Goal: Information Seeking & Learning: Learn about a topic

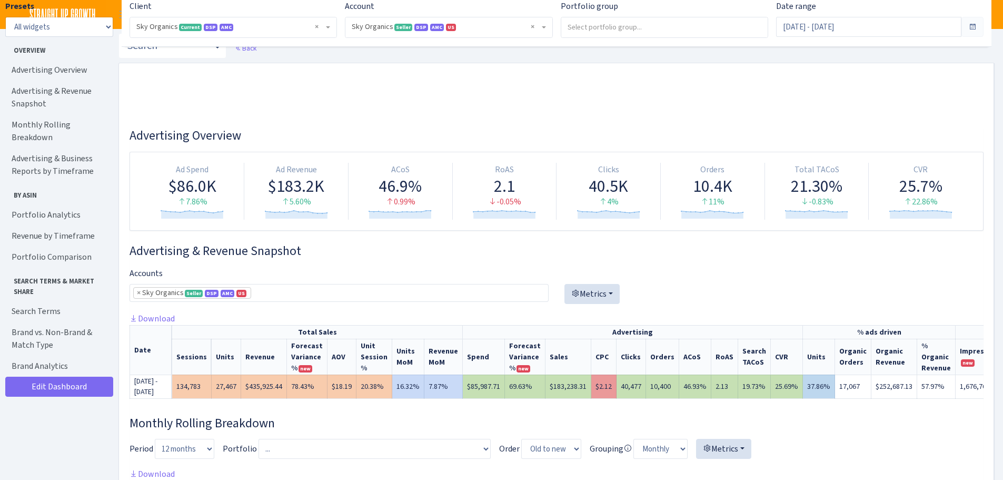
select select "[CREDIT_CARD_NUMBER]"
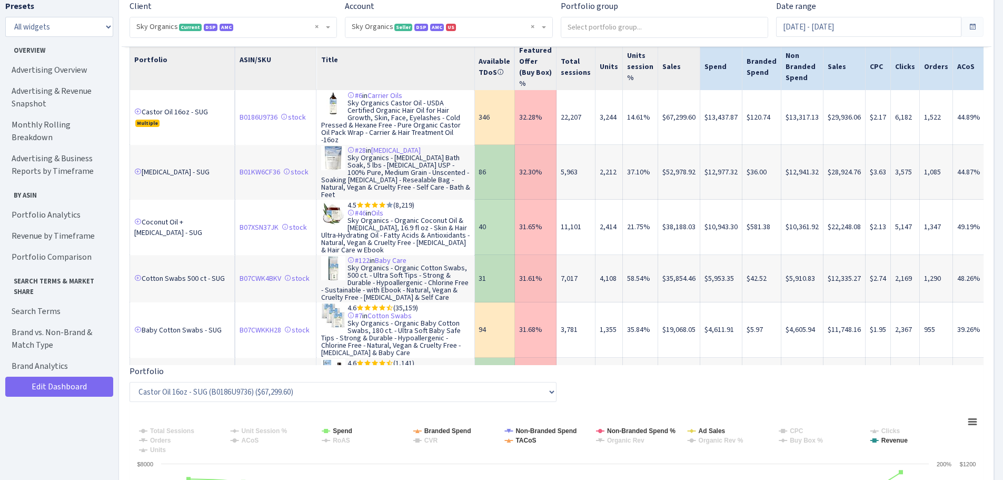
scroll to position [701, 0]
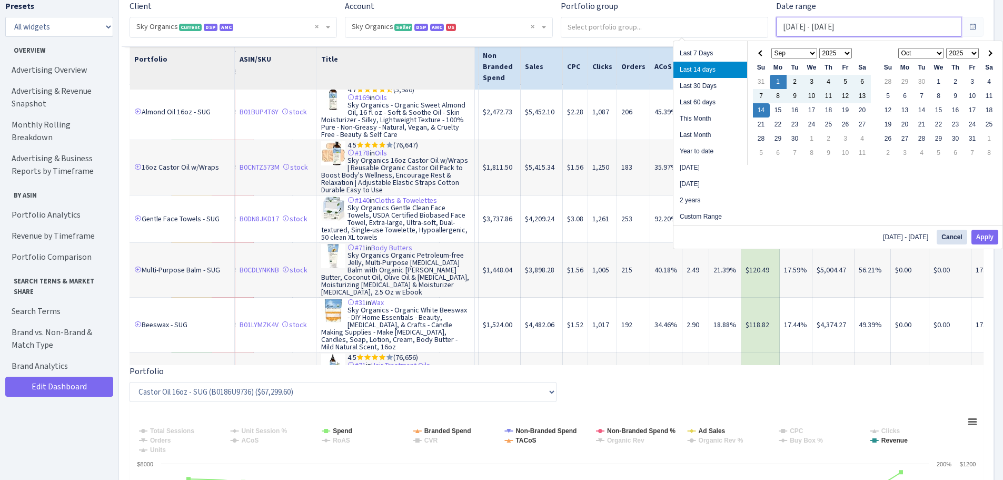
click at [804, 30] on input "[DATE] - [DATE]" at bounding box center [868, 27] width 185 height 20
click at [761, 49] on th at bounding box center [761, 53] width 17 height 14
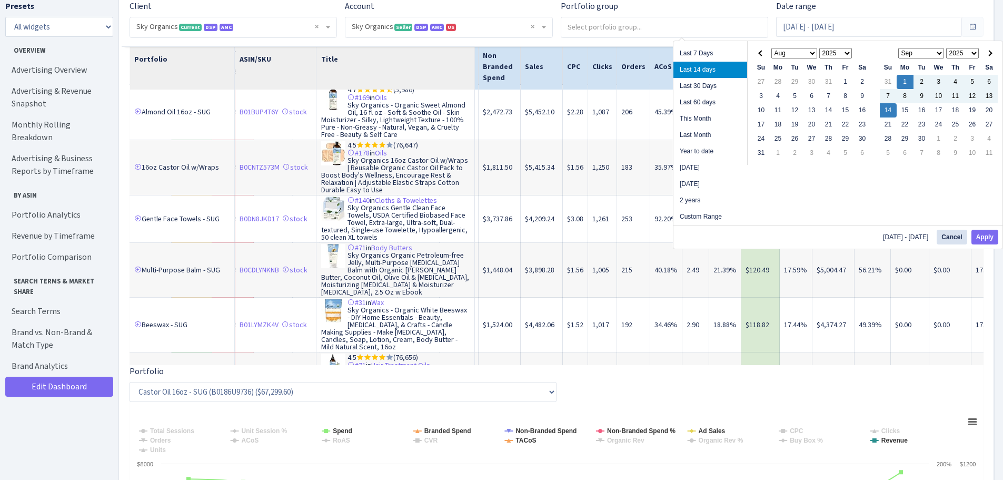
click at [761, 49] on th at bounding box center [761, 53] width 17 height 14
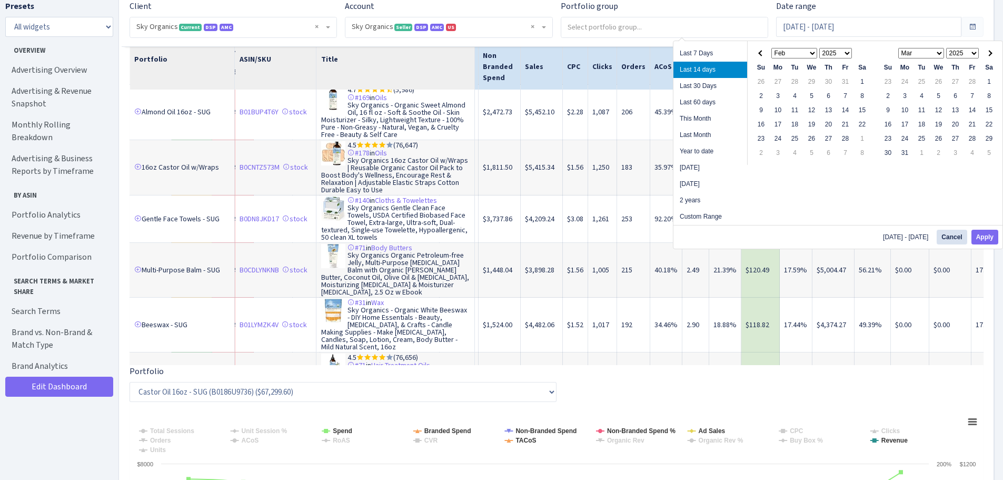
click at [761, 49] on th at bounding box center [761, 53] width 17 height 14
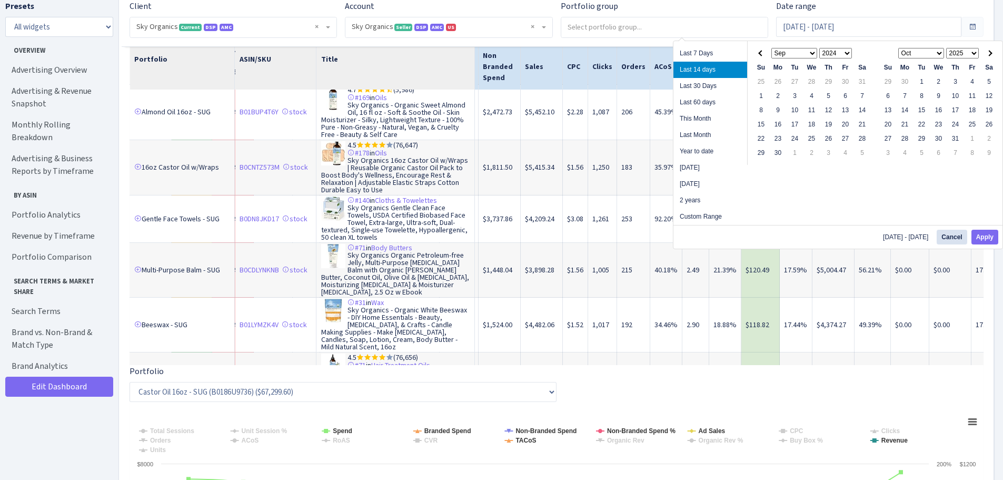
click at [761, 49] on th at bounding box center [761, 53] width 17 height 14
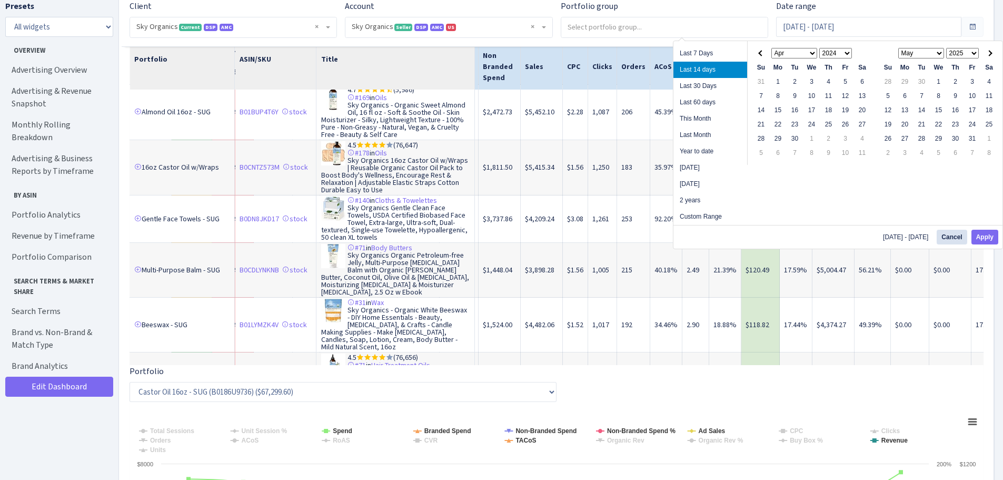
click at [761, 49] on th at bounding box center [761, 53] width 17 height 14
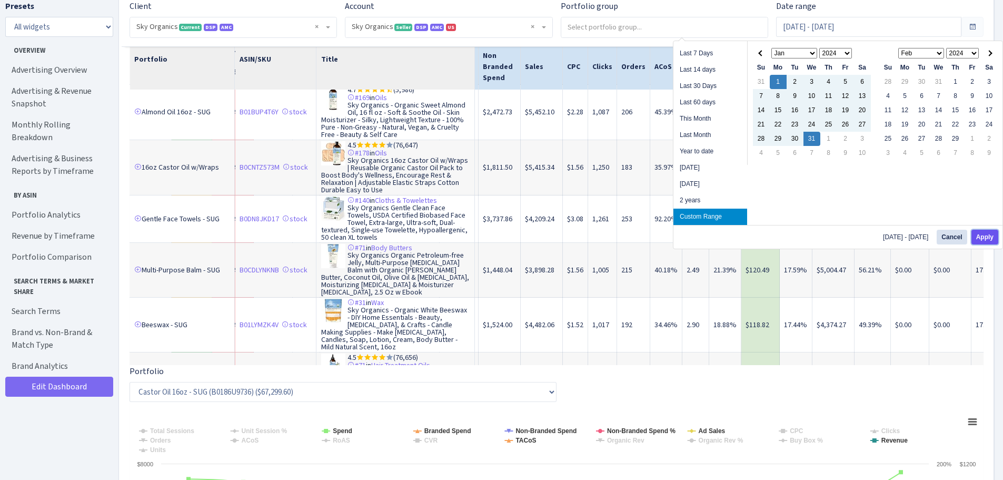
click at [981, 239] on button "Apply" at bounding box center [985, 237] width 27 height 15
type input "Jan 1, 2024 - Jan 31, 2024"
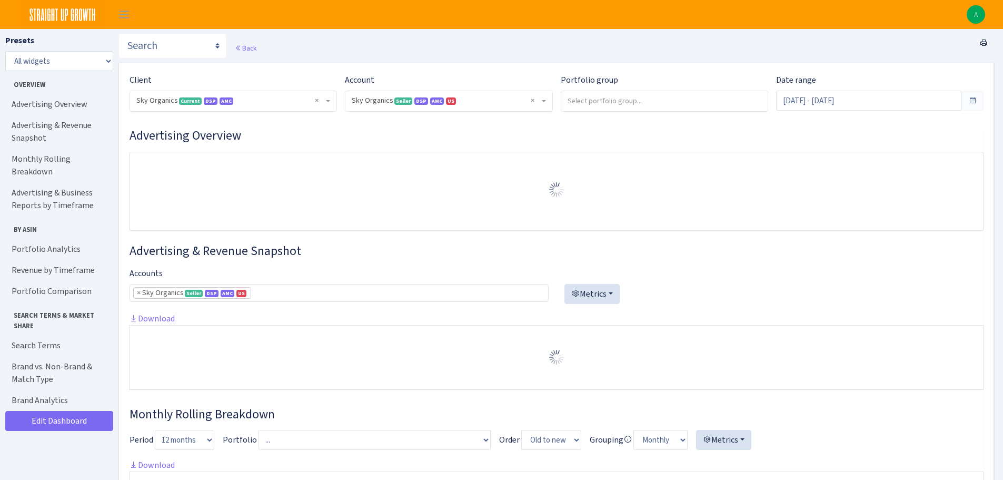
select select "[CREDIT_CARD_NUMBER]"
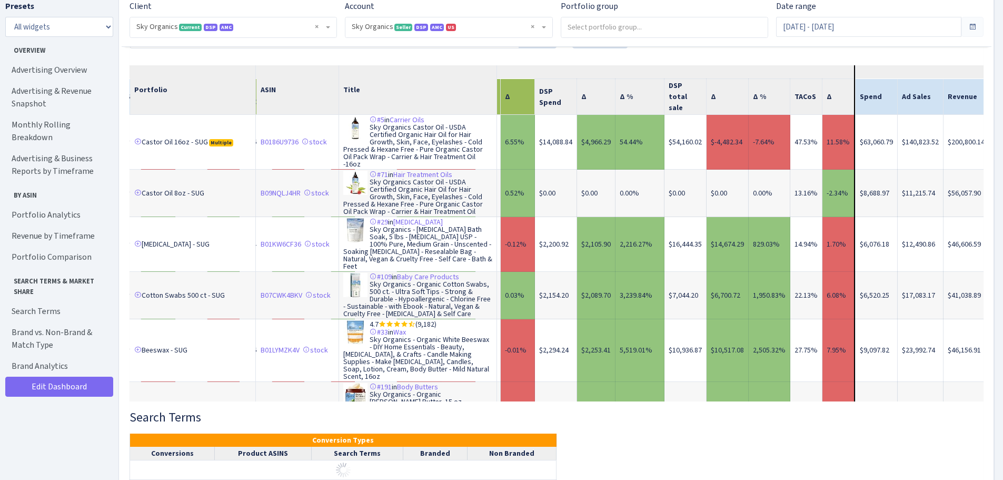
scroll to position [0, 1312]
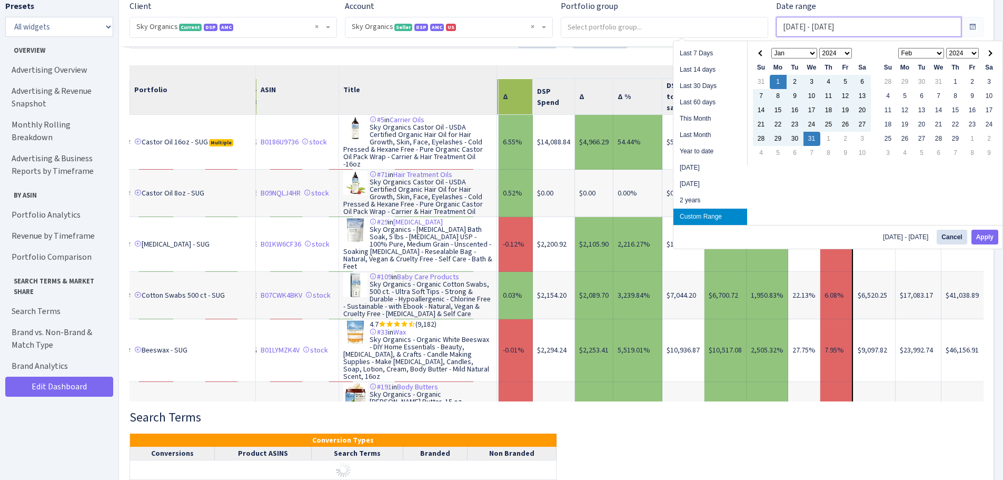
click at [862, 30] on input "[DATE] - [DATE]" at bounding box center [868, 27] width 185 height 20
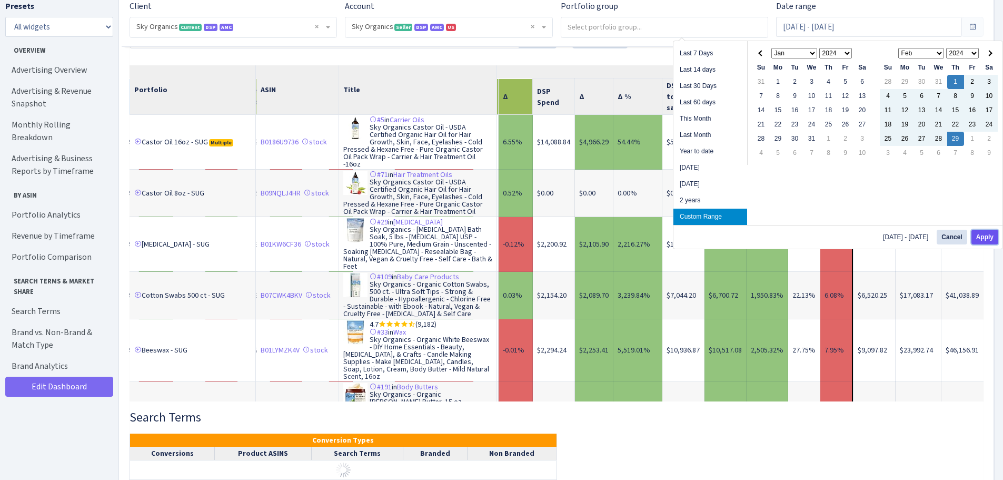
click at [988, 237] on button "Apply" at bounding box center [985, 237] width 27 height 15
type input "Feb 1, 2024 - Feb 29, 2024"
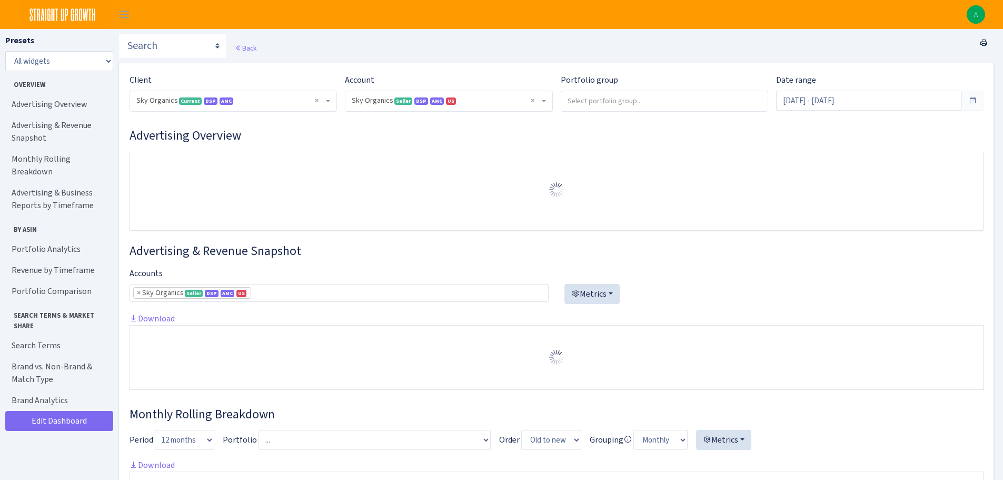
select select "[CREDIT_CARD_NUMBER]"
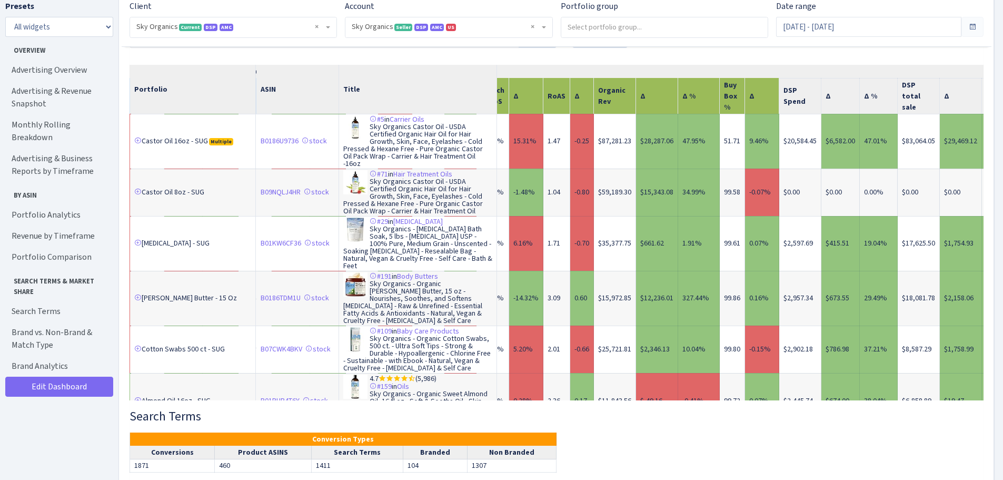
scroll to position [0, 1113]
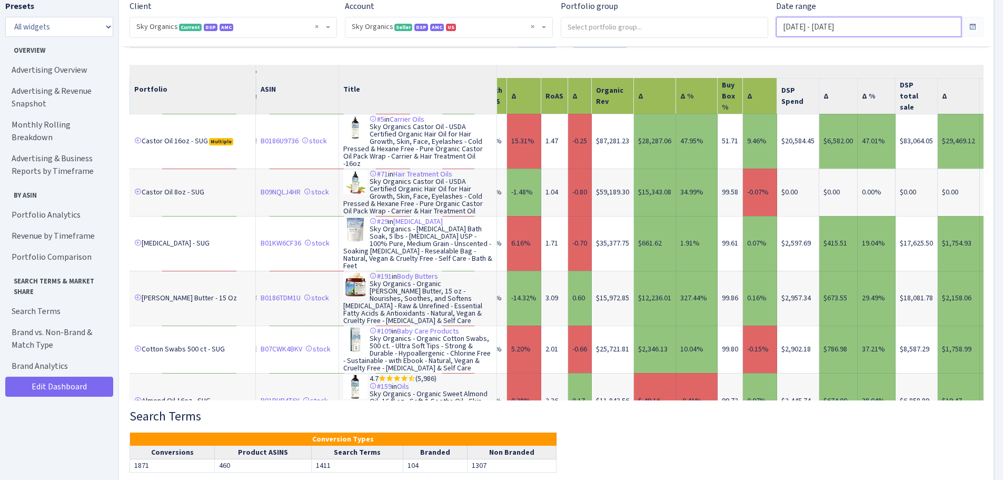
click at [852, 24] on input "Feb 1, 2024 - Feb 29, 2024" at bounding box center [868, 27] width 185 height 20
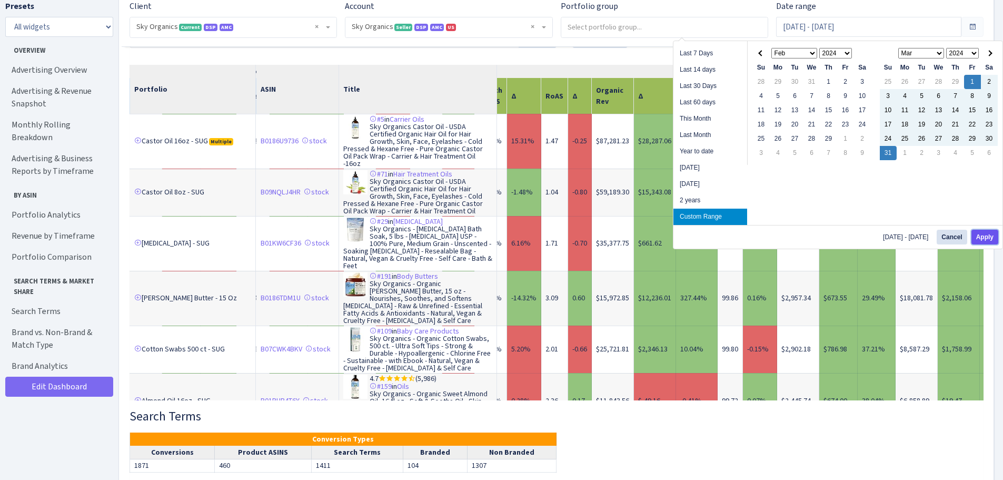
click at [987, 232] on button "Apply" at bounding box center [985, 237] width 27 height 15
type input "Mar 1, 2024 - Mar 31, 2024"
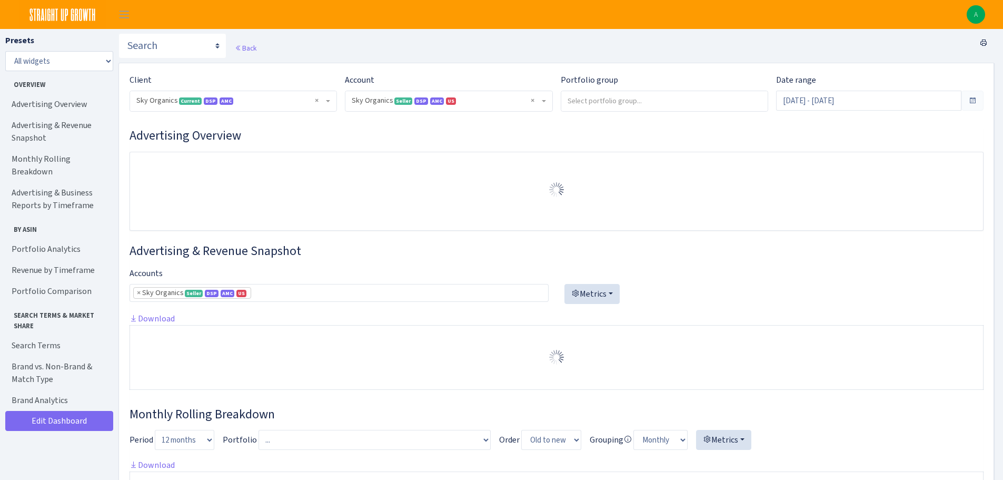
select select "[CREDIT_CARD_NUMBER]"
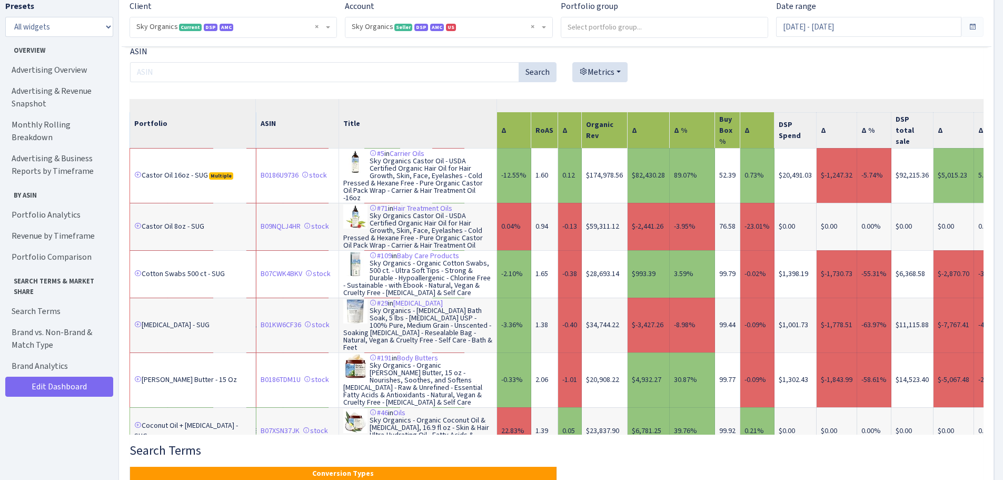
scroll to position [2785, 0]
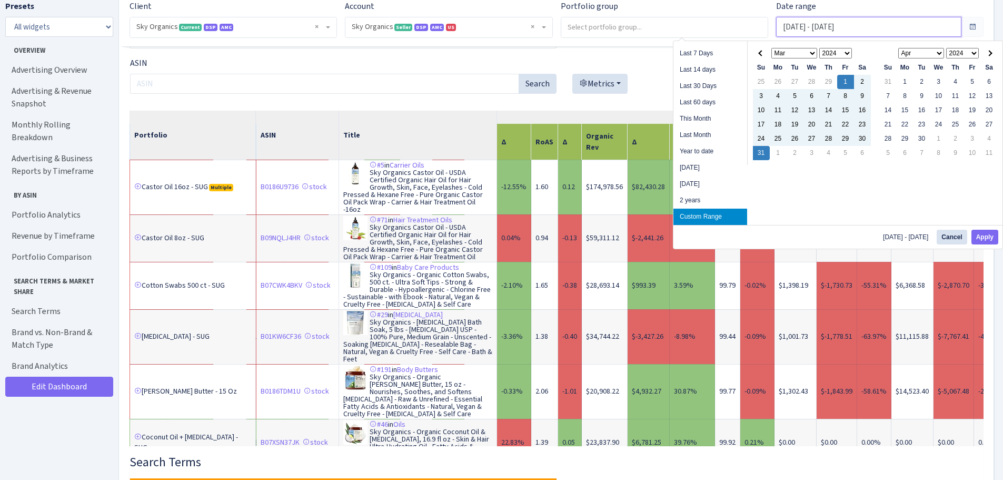
click at [848, 29] on input "Mar 1, 2024 - Mar 31, 2024" at bounding box center [868, 27] width 185 height 20
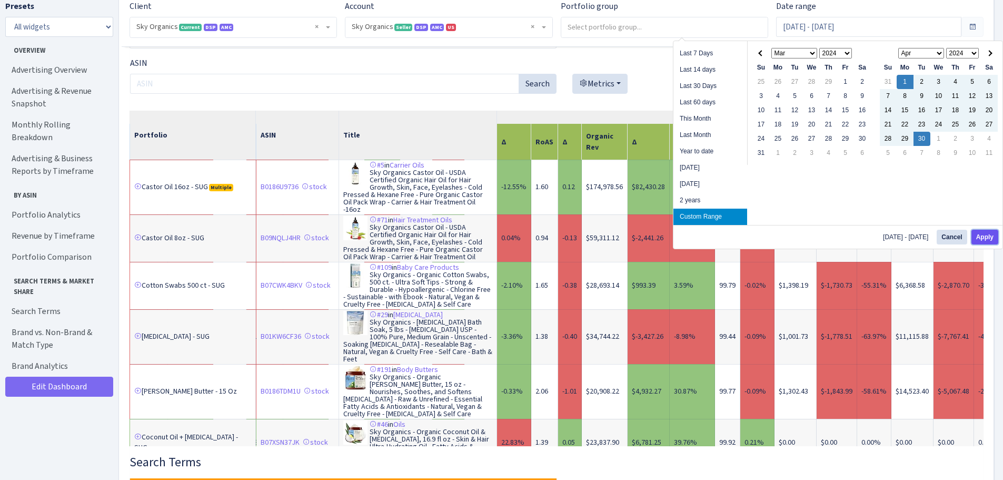
click at [983, 237] on button "Apply" at bounding box center [985, 237] width 27 height 15
type input "[DATE] - [DATE]"
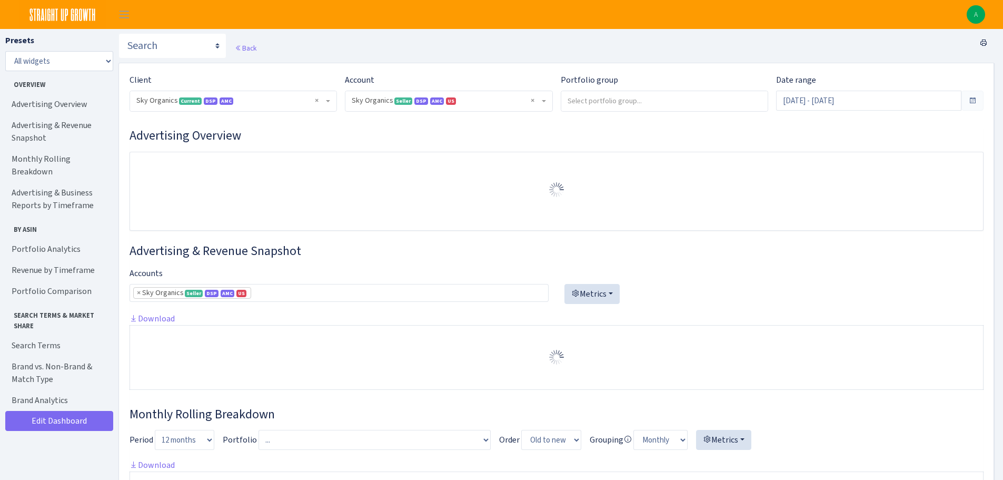
select select "[CREDIT_CARD_NUMBER]"
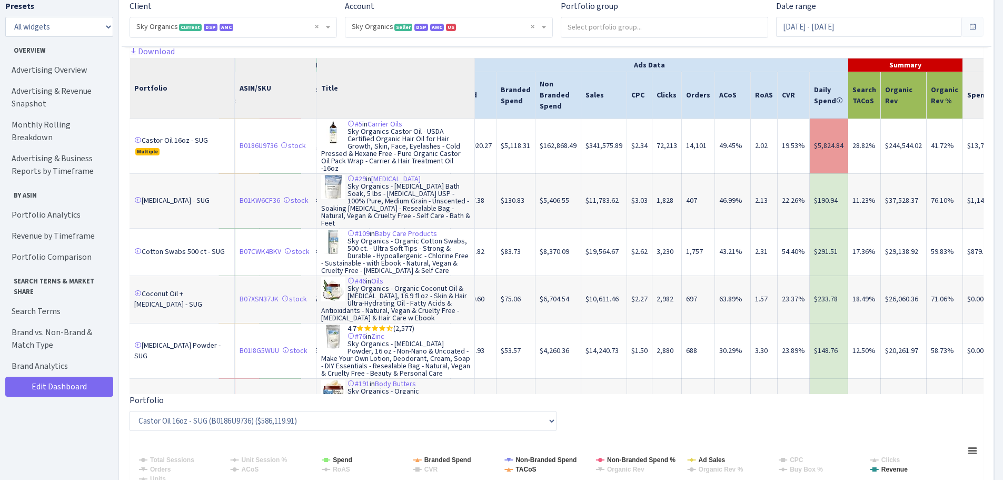
scroll to position [0, 339]
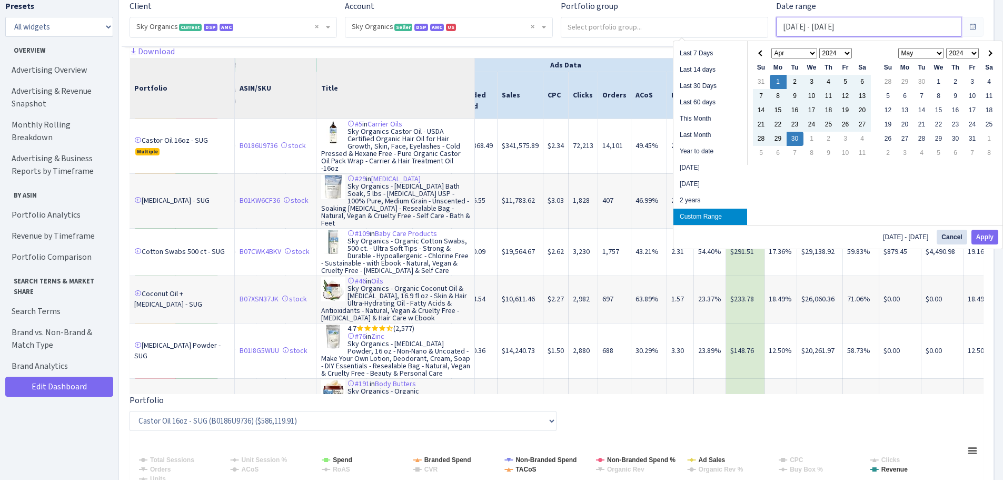
click at [835, 23] on input "[DATE] - [DATE]" at bounding box center [868, 27] width 185 height 20
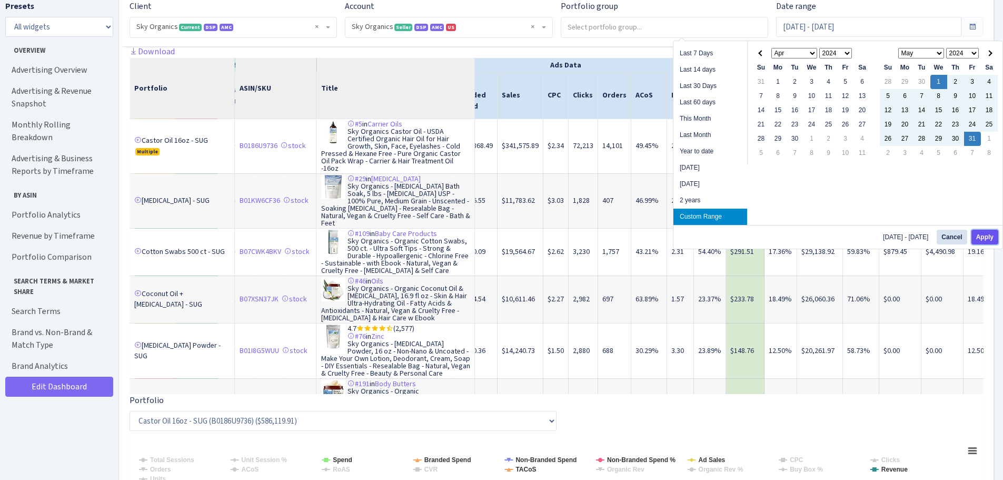
click at [986, 232] on button "Apply" at bounding box center [985, 237] width 27 height 15
type input "[DATE] - [DATE]"
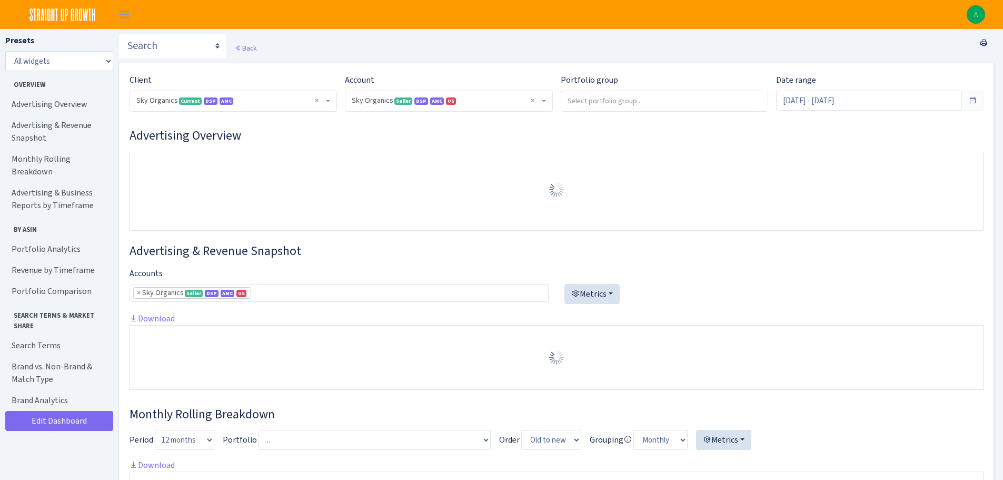
select select "[CREDIT_CARD_NUMBER]"
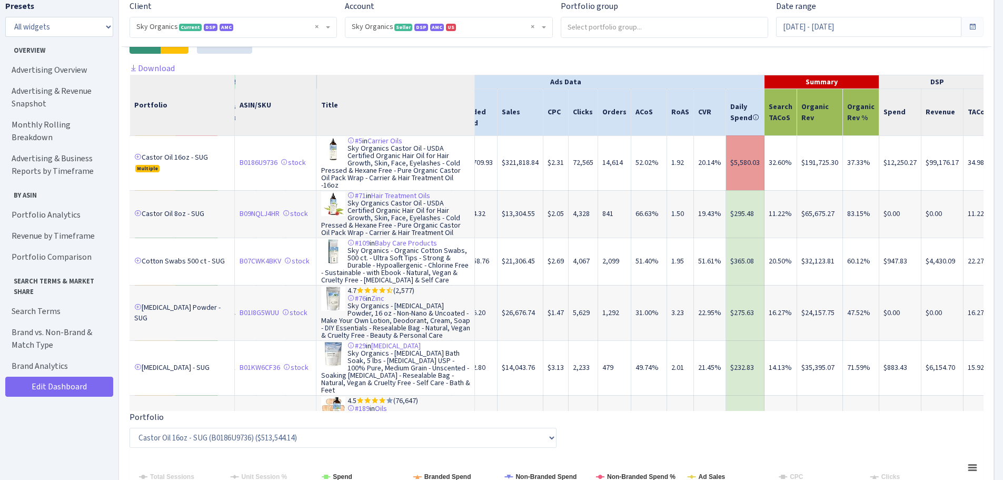
scroll to position [1628, 0]
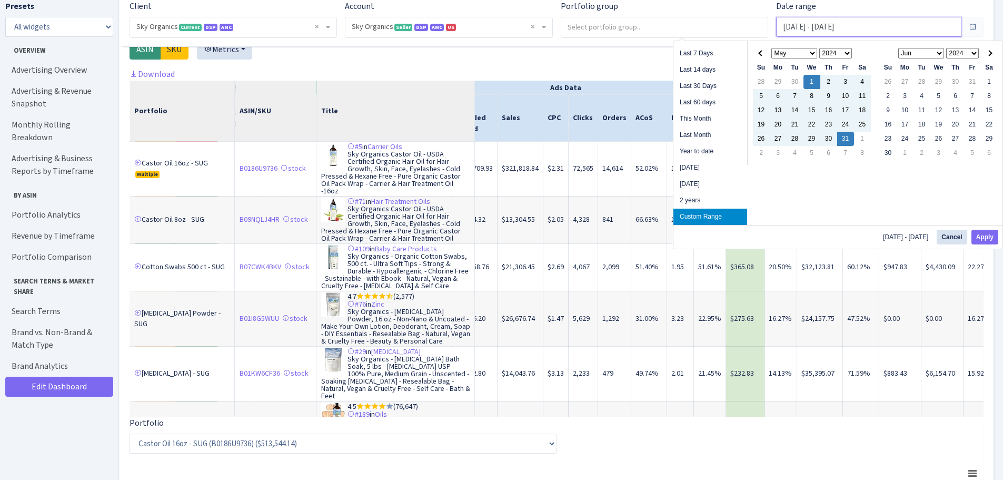
click at [853, 26] on input "May 1, 2024 - May 31, 2024" at bounding box center [868, 27] width 185 height 20
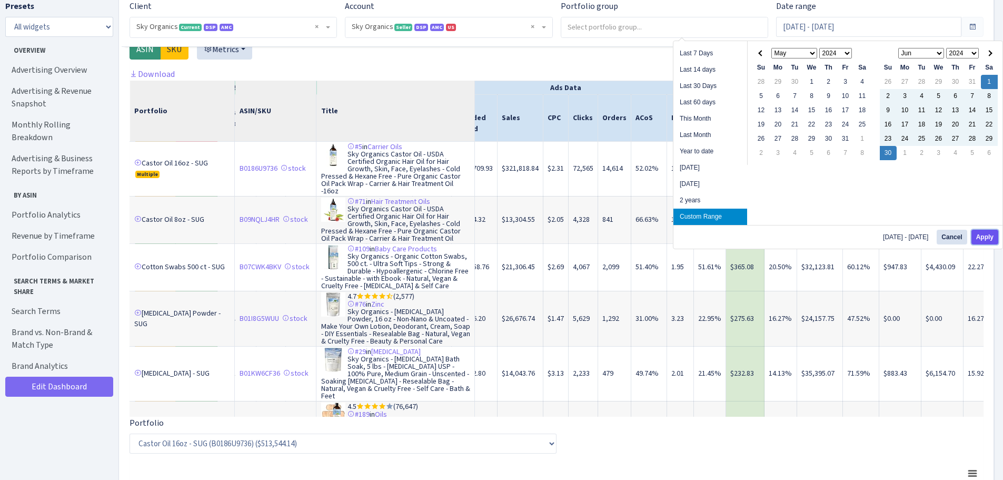
click at [993, 235] on button "Apply" at bounding box center [985, 237] width 27 height 15
type input "Jun 1, 2024 - Jun 30, 2024"
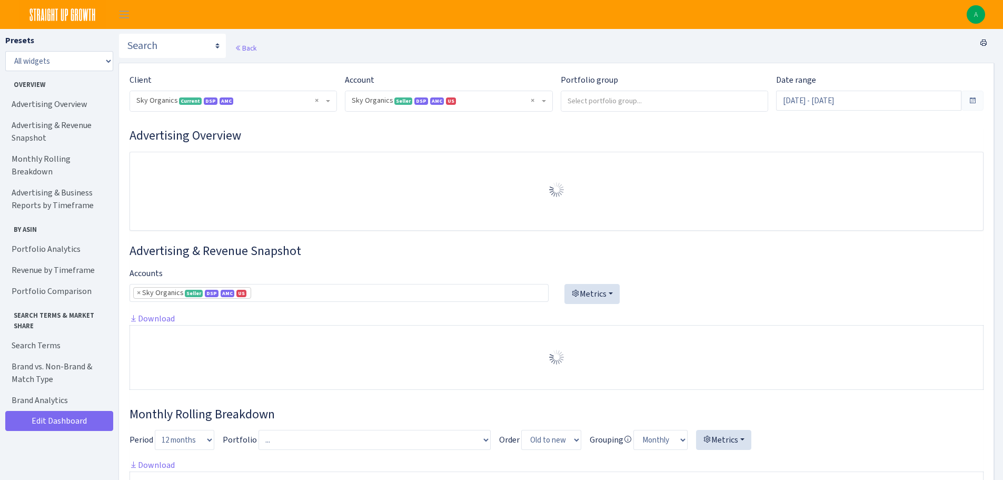
select select "[CREDIT_CARD_NUMBER]"
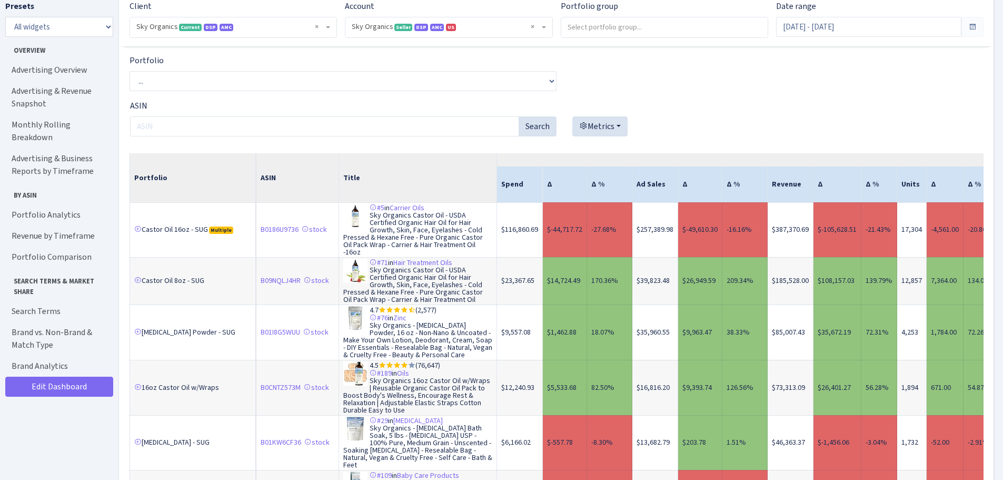
scroll to position [1544, 0]
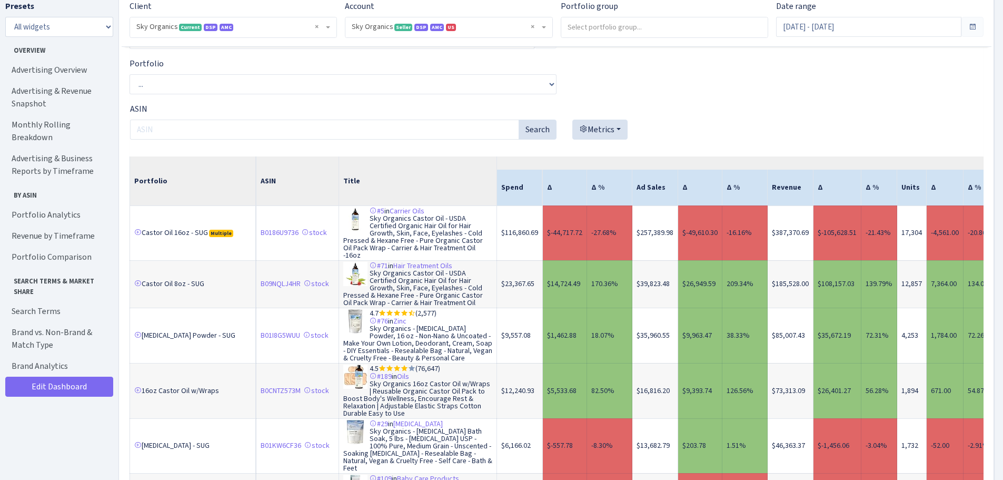
click at [742, 146] on div "Metrics Spend Ad Sales Units Units Sessions CTR CPC ACoS Clicks Orders CVR Sear…" at bounding box center [770, 134] width 411 height 28
click at [754, 232] on td "-16.16%" at bounding box center [745, 232] width 45 height 55
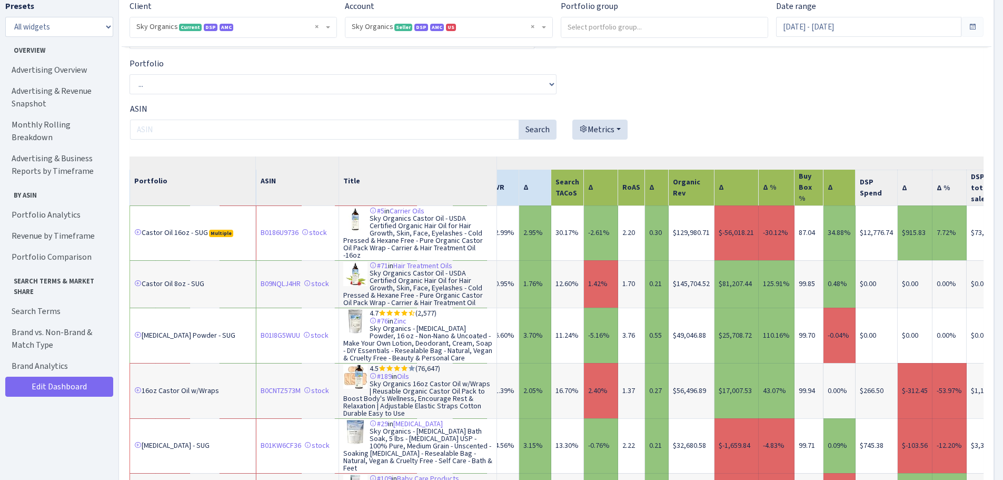
scroll to position [0, 1095]
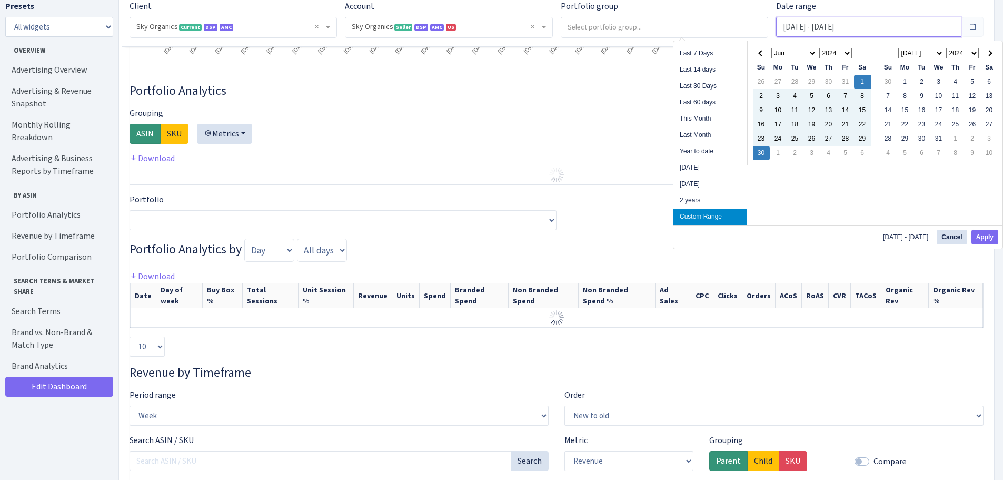
click at [860, 24] on input "Jun 1, 2024 - Jun 30, 2024" at bounding box center [868, 27] width 185 height 20
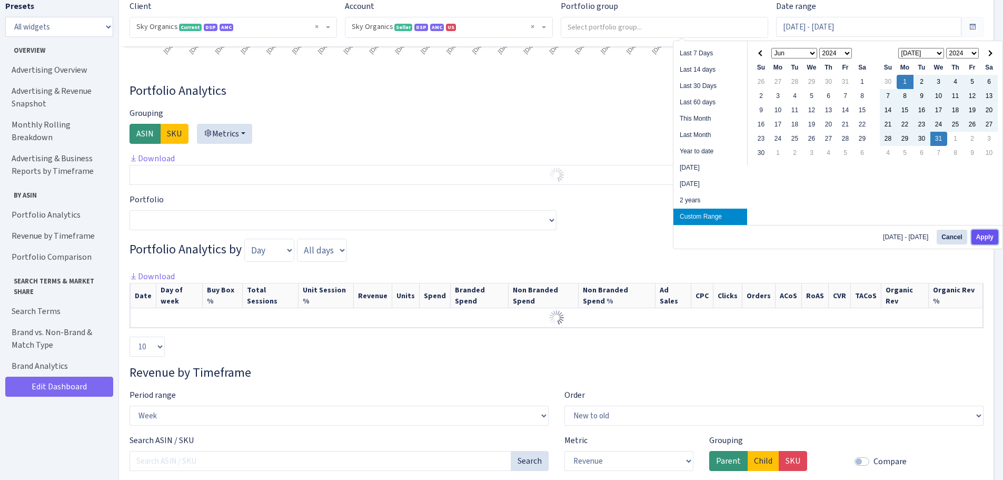
click at [983, 233] on button "Apply" at bounding box center [985, 237] width 27 height 15
type input "Jul 1, 2024 - Jul 31, 2024"
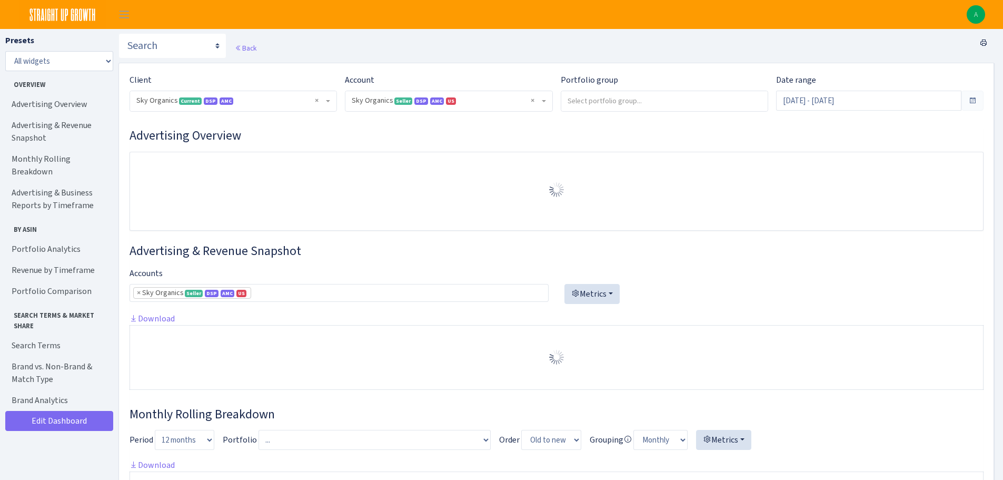
select select "[CREDIT_CARD_NUMBER]"
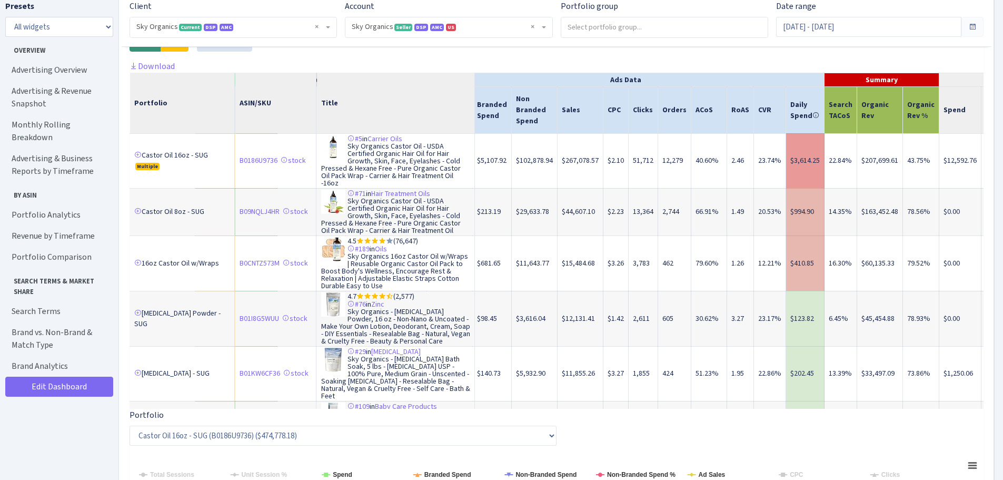
scroll to position [0, 343]
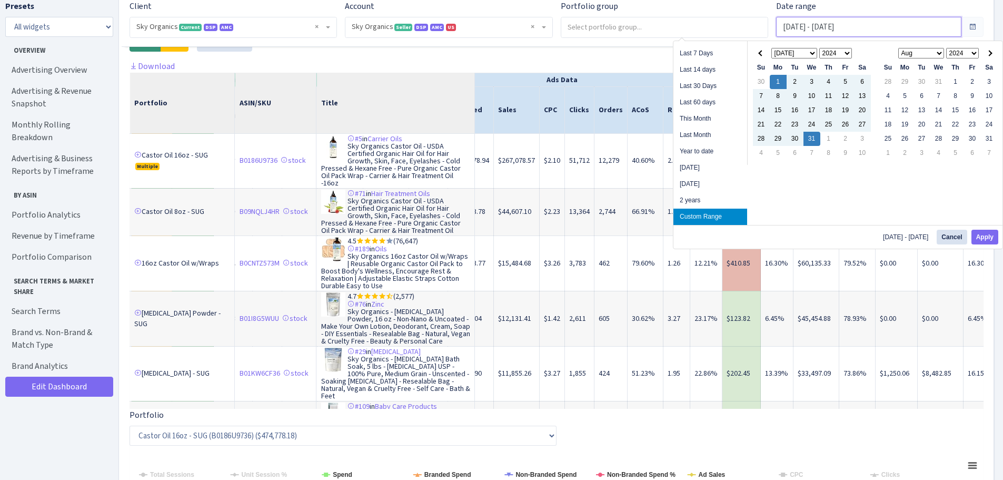
click at [827, 25] on input "[DATE] - [DATE]" at bounding box center [868, 27] width 185 height 20
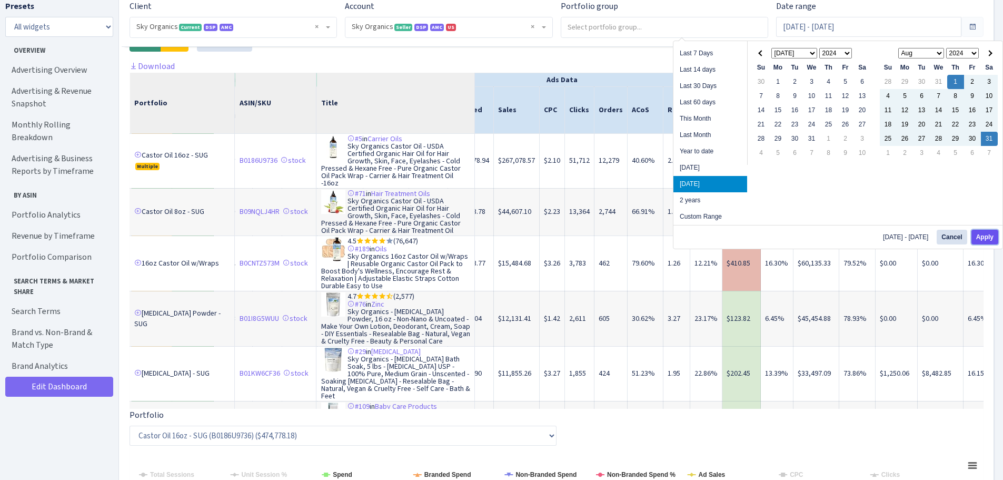
click at [987, 239] on button "Apply" at bounding box center [985, 237] width 27 height 15
type input "Aug 1, 2024 - Aug 31, 2024"
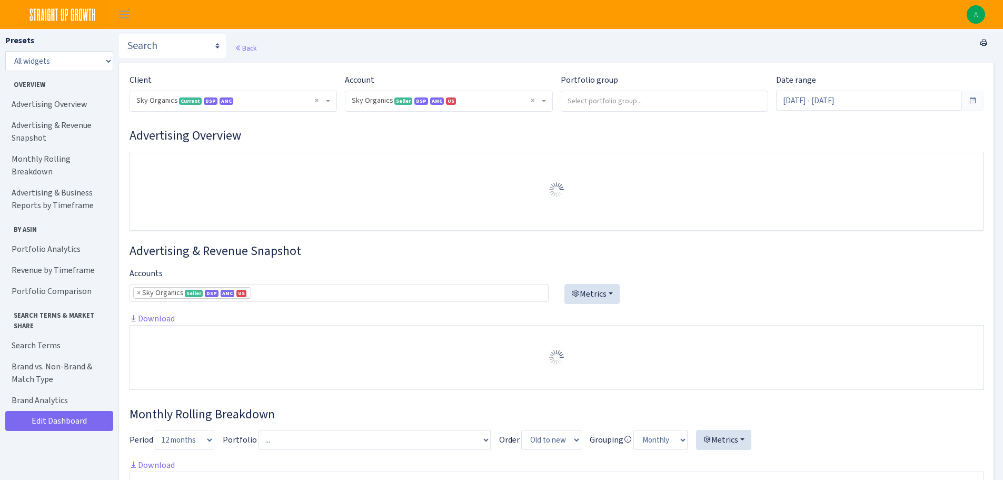
select select "[CREDIT_CARD_NUMBER]"
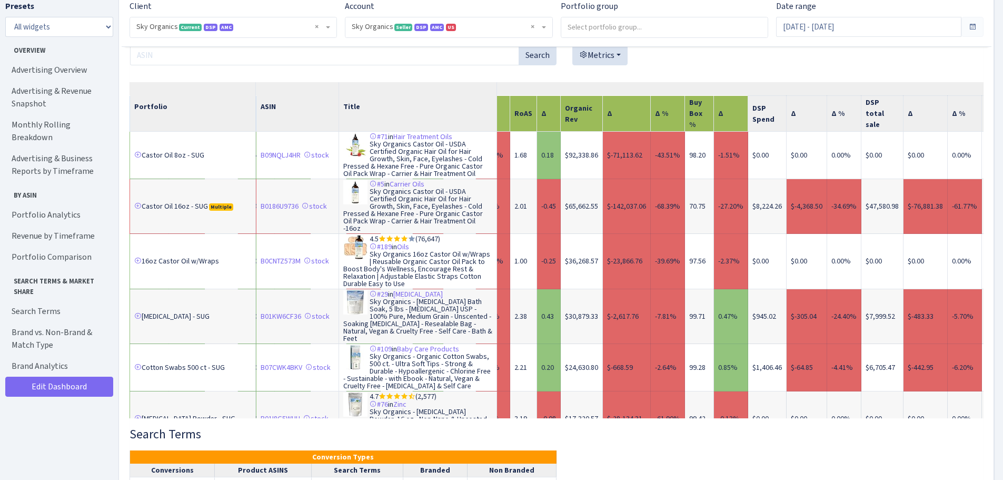
scroll to position [0, 1228]
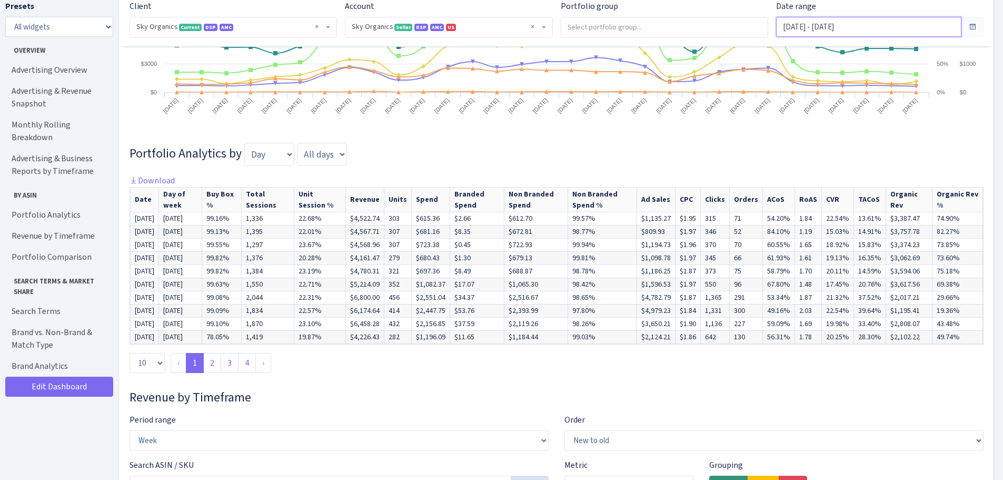
click at [887, 28] on input "Aug 1, 2024 - Aug 31, 2024" at bounding box center [868, 27] width 185 height 20
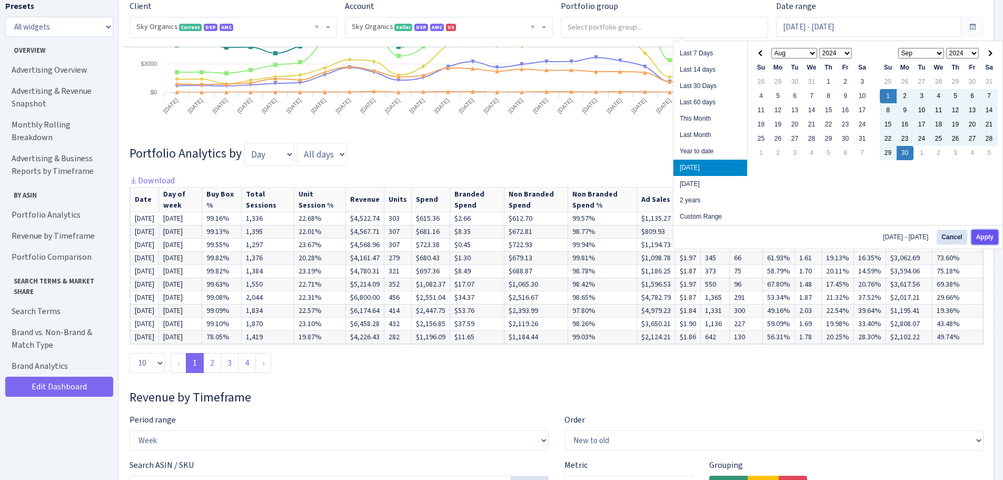
click at [987, 236] on button "Apply" at bounding box center [985, 237] width 27 height 15
type input "Sep 1, 2024 - Sep 30, 2024"
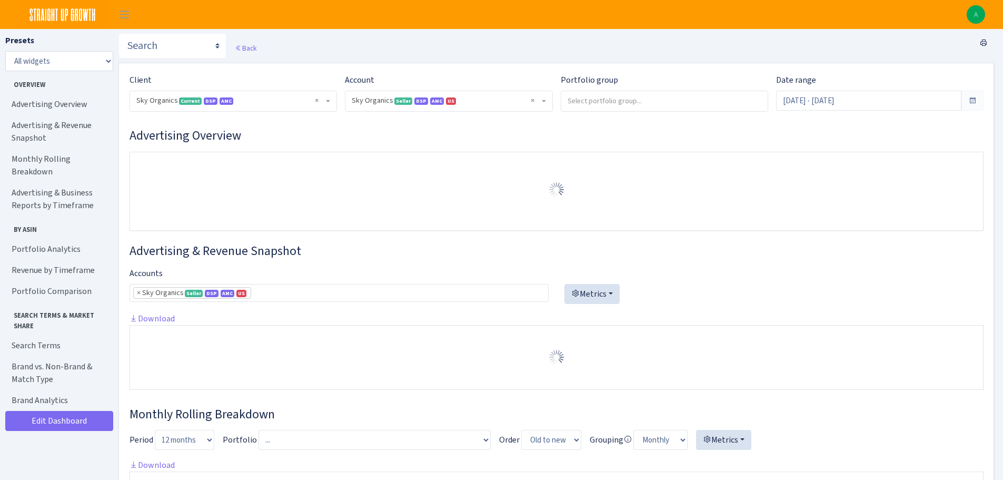
select select "[CREDIT_CARD_NUMBER]"
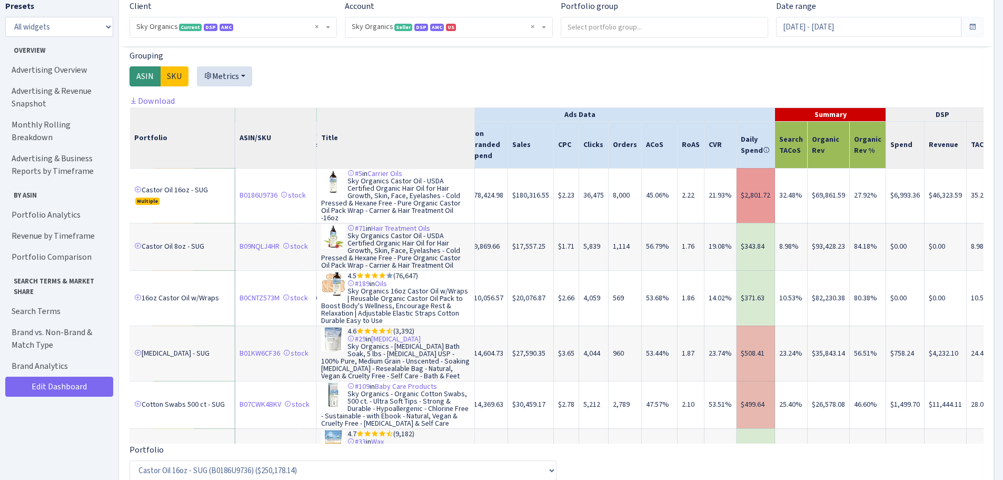
scroll to position [0, 324]
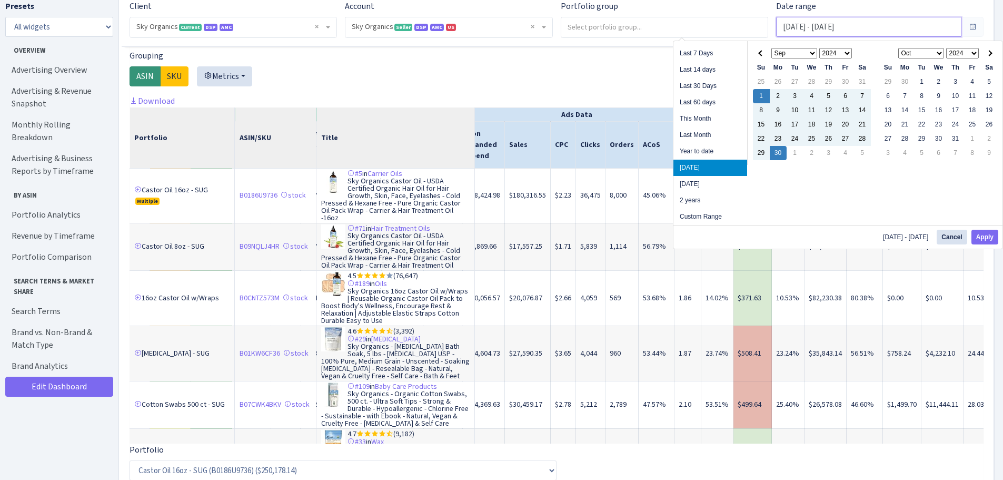
click at [835, 28] on input "Sep 1, 2024 - Sep 30, 2024" at bounding box center [868, 27] width 185 height 20
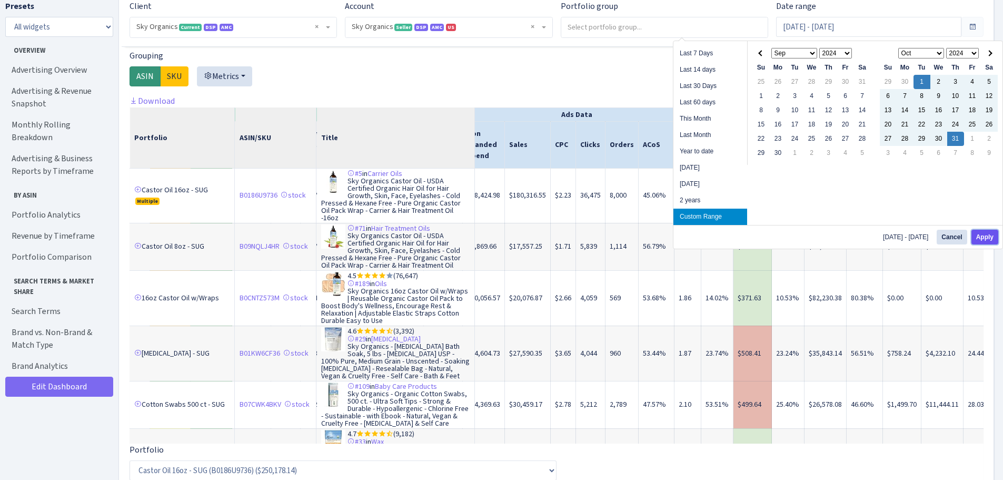
click at [983, 235] on button "Apply" at bounding box center [985, 237] width 27 height 15
type input "Oct 1, 2024 - Oct 31, 2024"
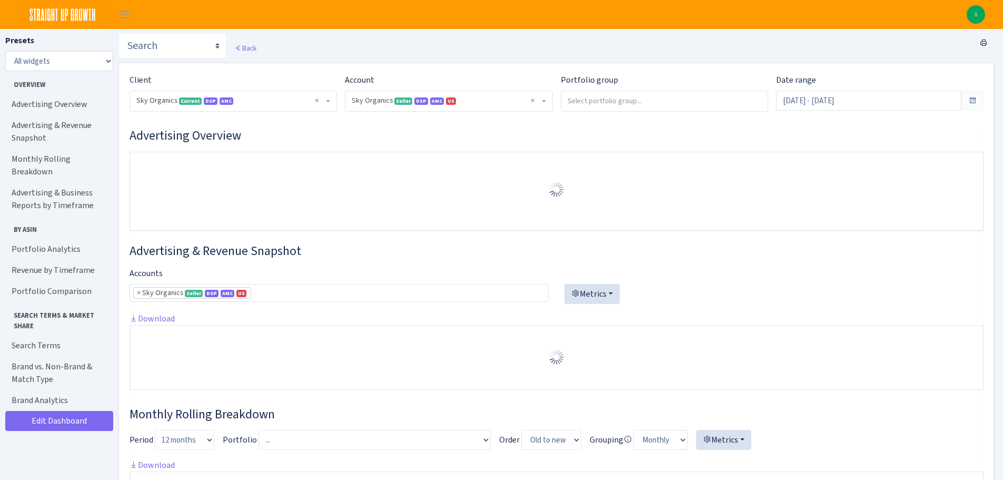
select select "[CREDIT_CARD_NUMBER]"
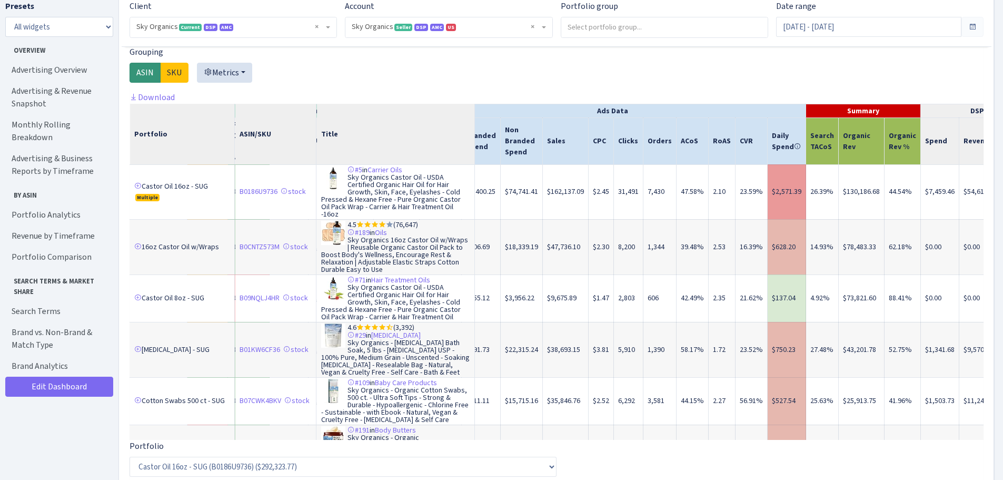
scroll to position [0, 326]
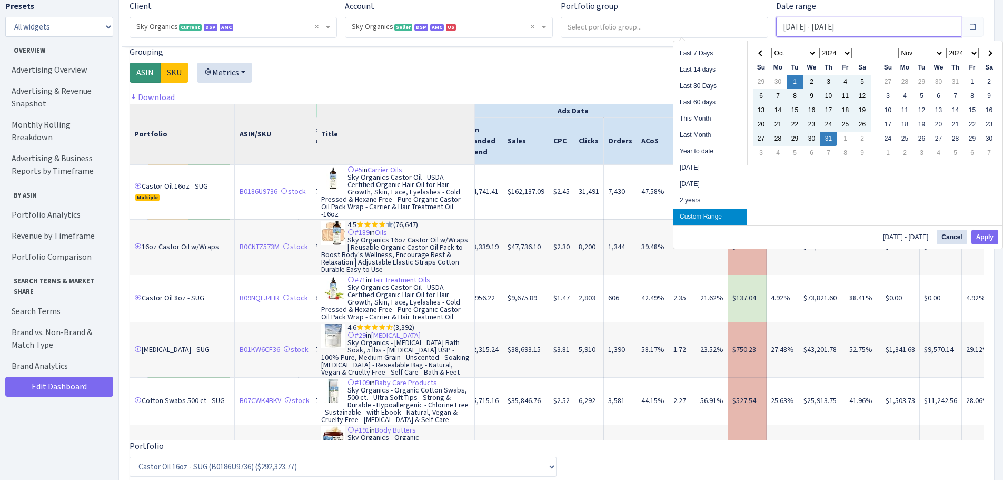
click at [846, 24] on input "Oct 1, 2024 - Oct 31, 2024" at bounding box center [868, 27] width 185 height 20
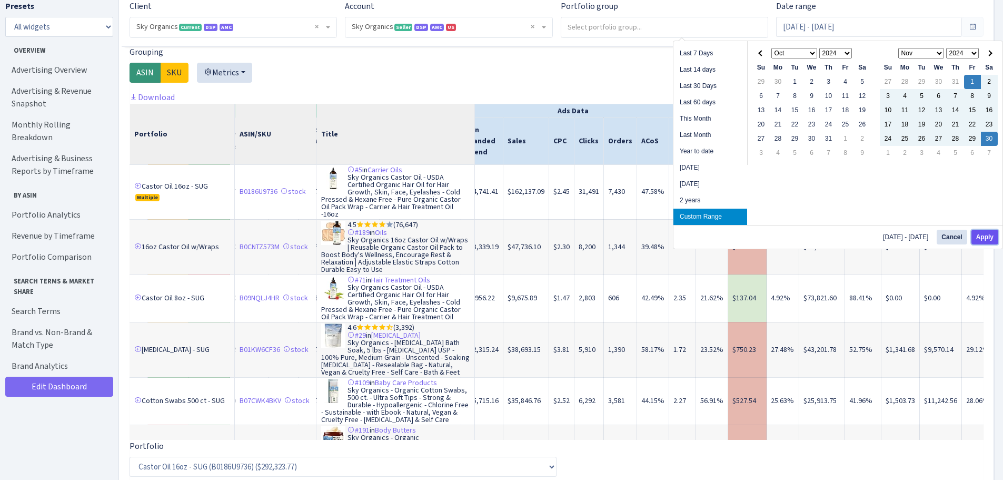
click at [985, 234] on button "Apply" at bounding box center [985, 237] width 27 height 15
type input "Nov 1, 2024 - Nov 30, 2024"
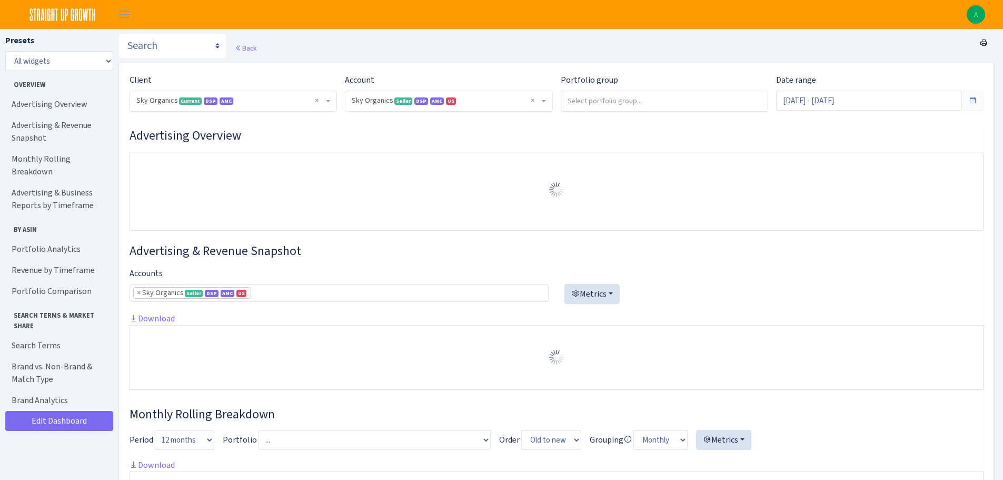
select select "[CREDIT_CARD_NUMBER]"
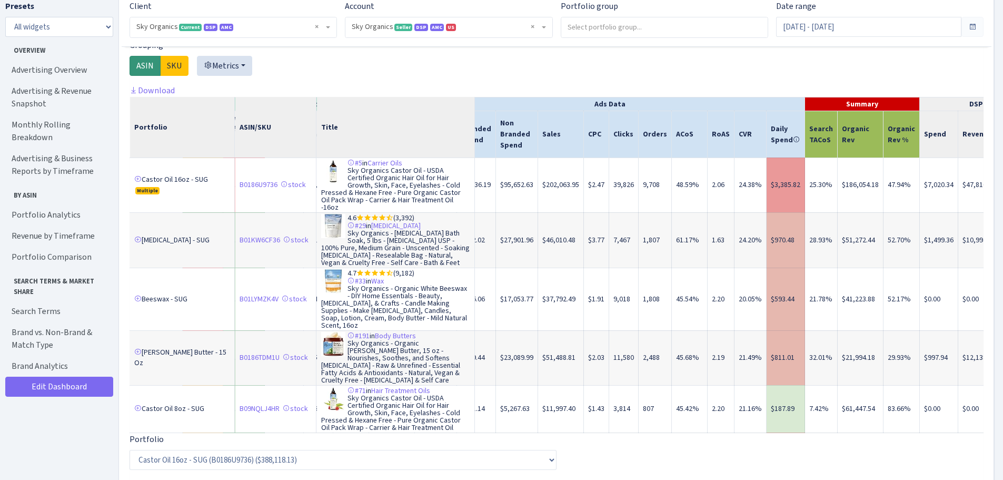
scroll to position [0, 330]
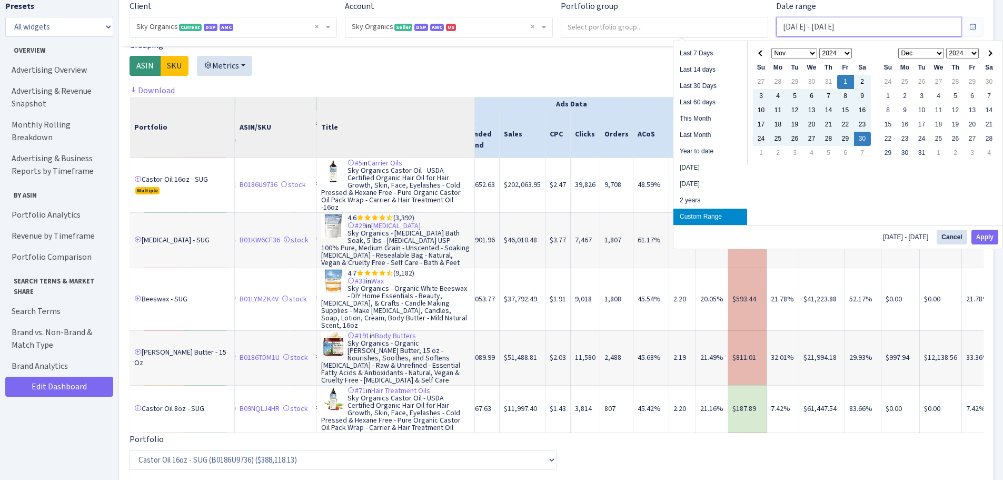
click at [820, 23] on input "[DATE] - [DATE]" at bounding box center [868, 27] width 185 height 20
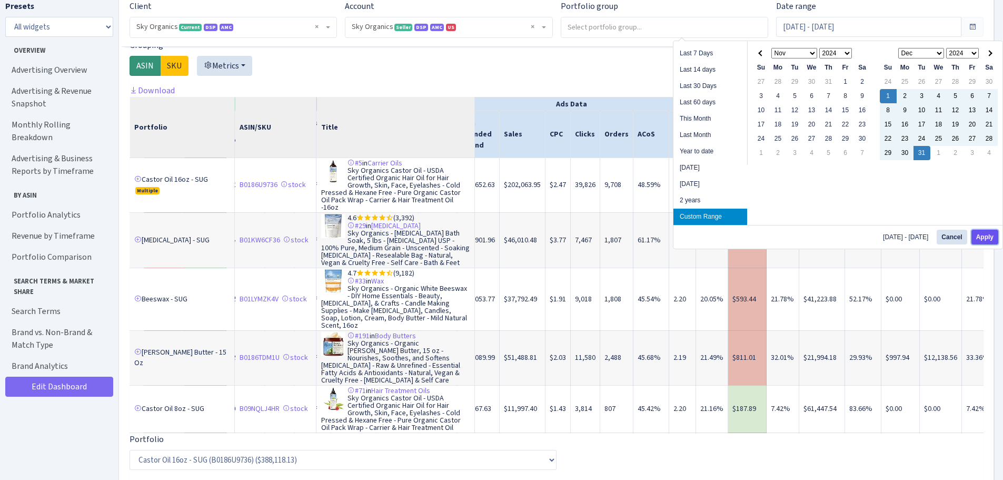
click at [984, 238] on button "Apply" at bounding box center [985, 237] width 27 height 15
type input "[DATE] - [DATE]"
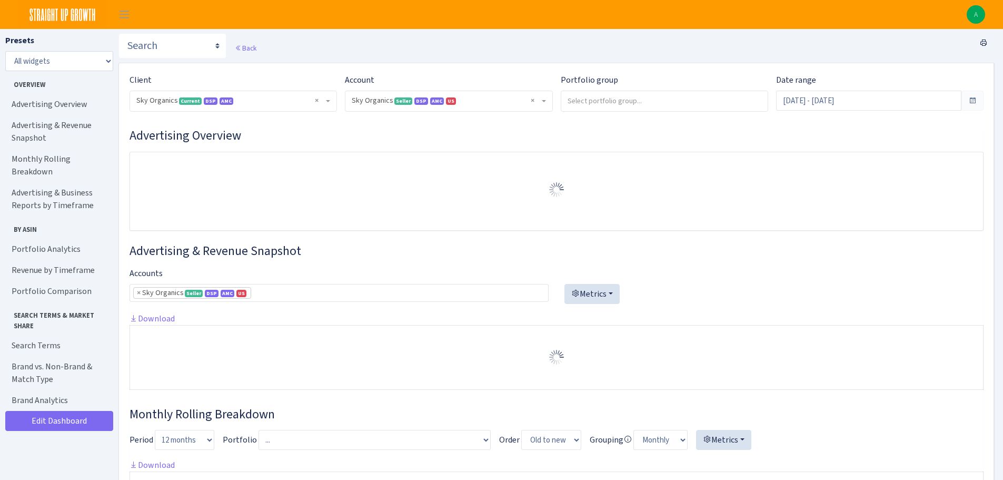
select select "[CREDIT_CARD_NUMBER]"
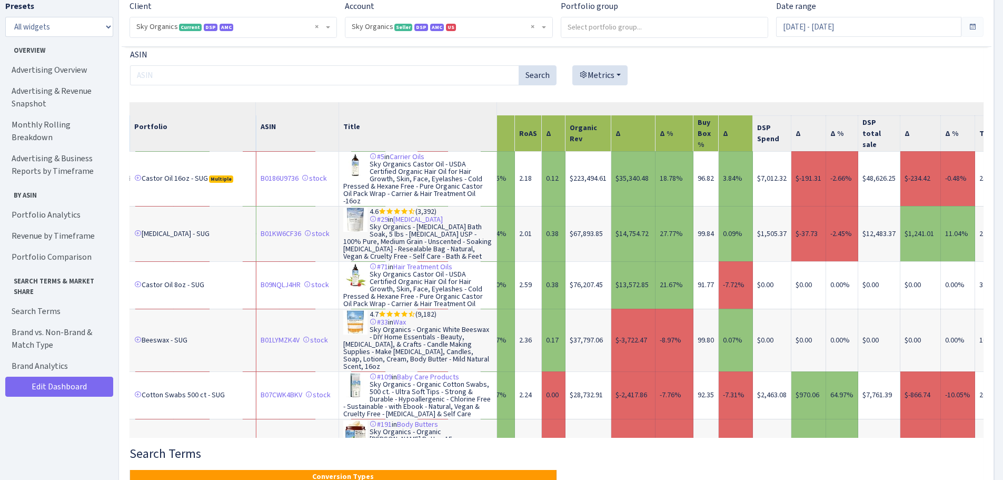
scroll to position [0, 1159]
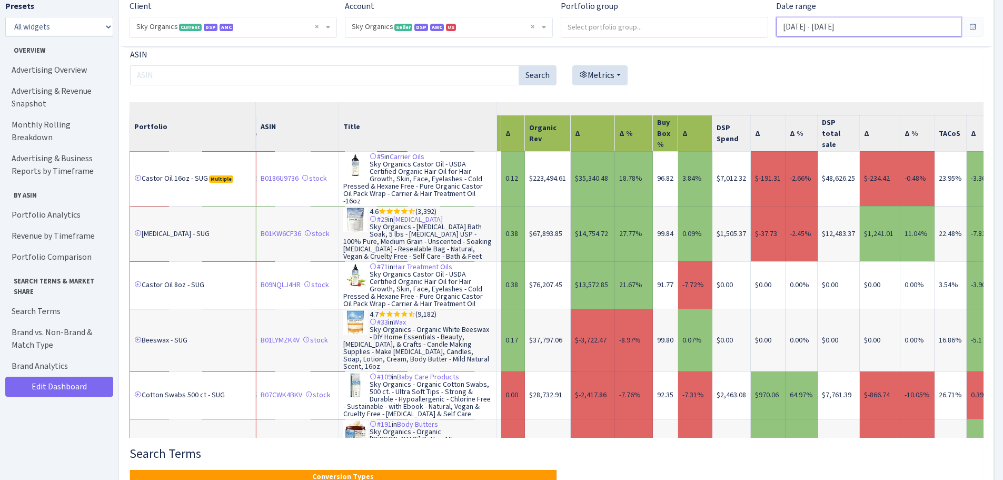
click at [842, 25] on input "Dec 1, 2024 - Dec 31, 2024" at bounding box center [868, 27] width 185 height 20
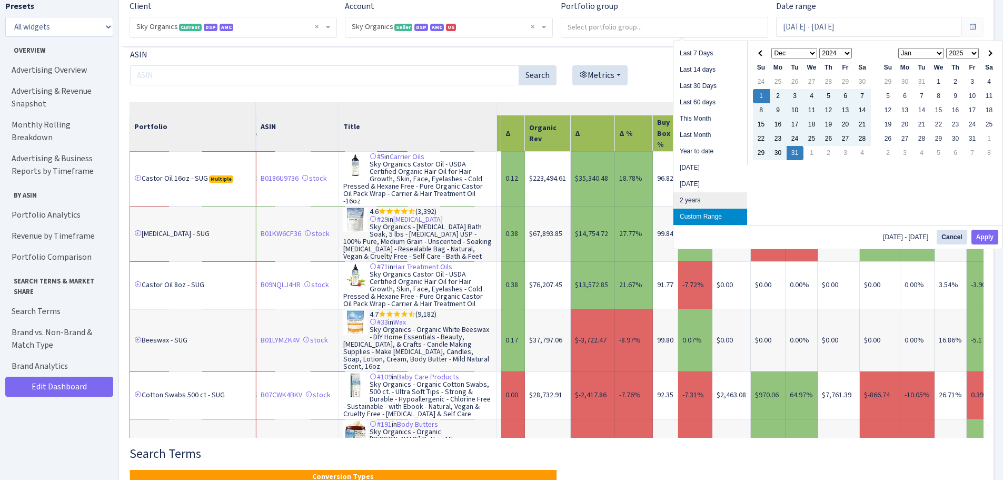
click at [698, 195] on li "2 years" at bounding box center [711, 200] width 74 height 16
type input "Sep 16, 2023 - Sep 16, 2025"
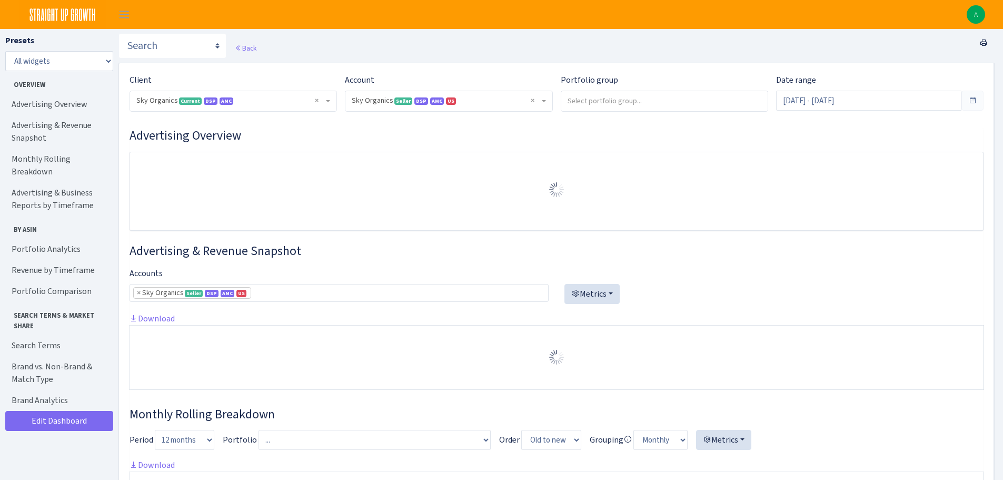
select select "[CREDIT_CARD_NUMBER]"
click at [834, 102] on input "[DATE] - [DATE]" at bounding box center [868, 101] width 185 height 20
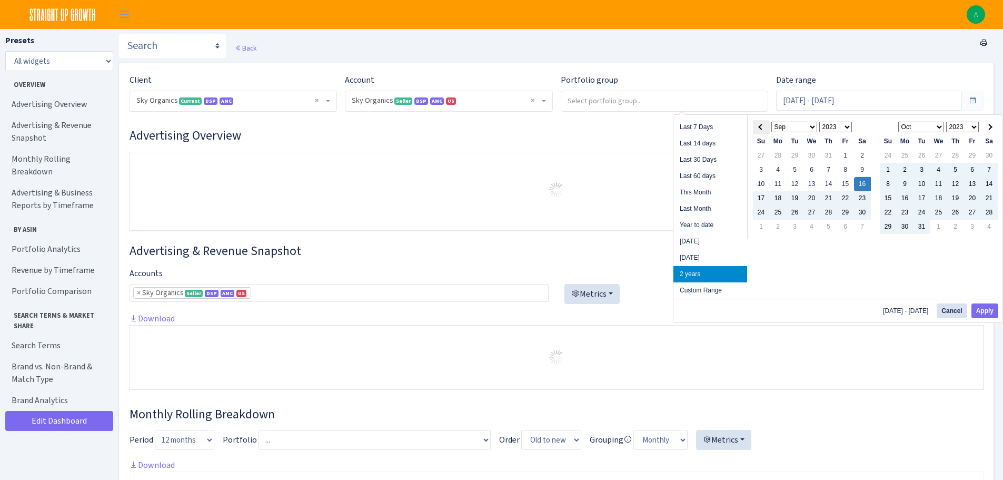
click at [758, 130] on th at bounding box center [761, 127] width 17 height 14
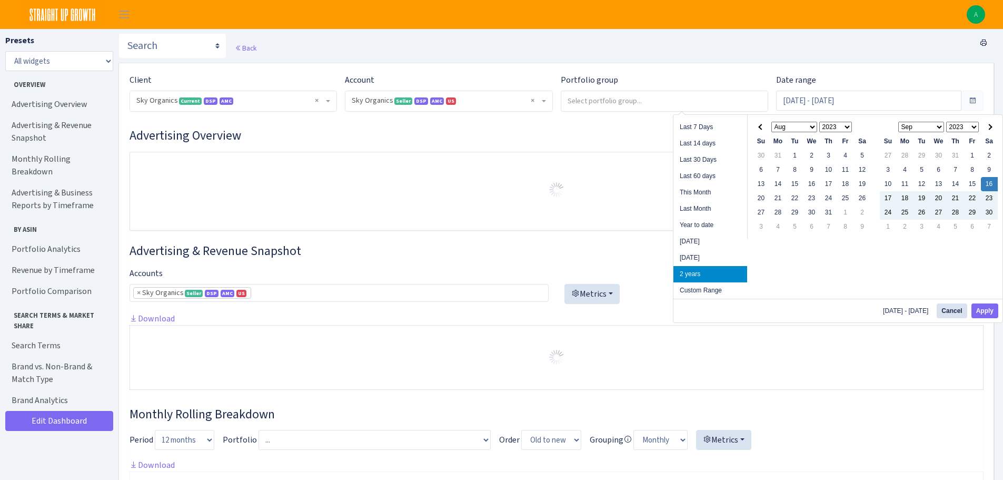
click at [758, 130] on th at bounding box center [761, 127] width 17 height 14
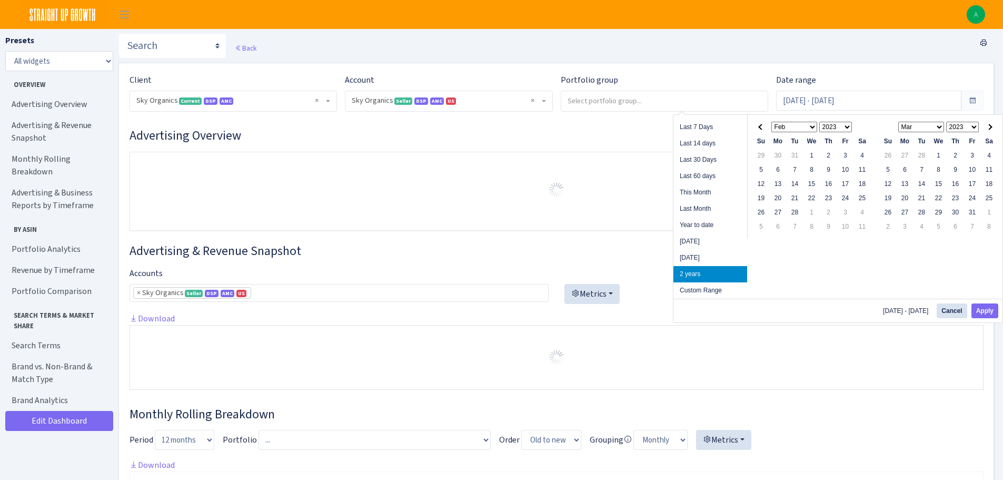
click at [758, 130] on th at bounding box center [761, 127] width 17 height 14
click at [993, 124] on th at bounding box center [989, 127] width 17 height 14
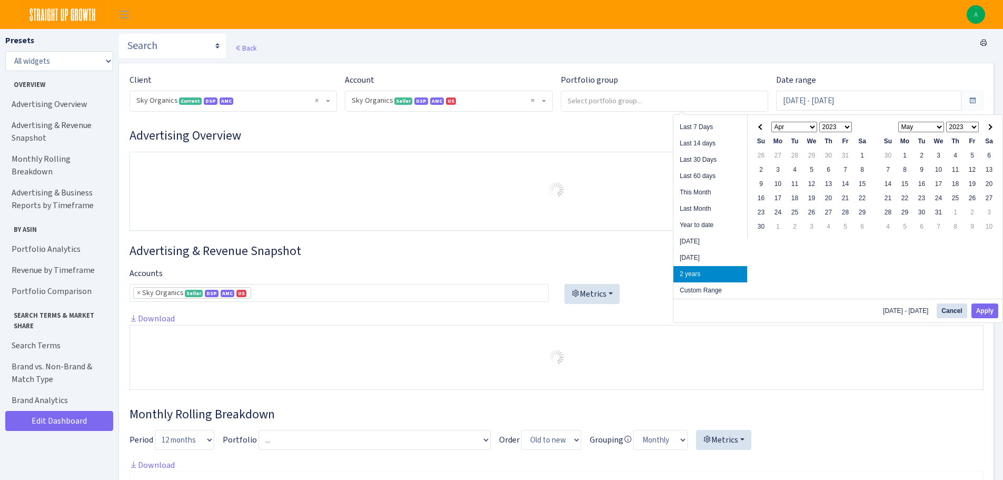
click at [993, 124] on th at bounding box center [989, 127] width 17 height 14
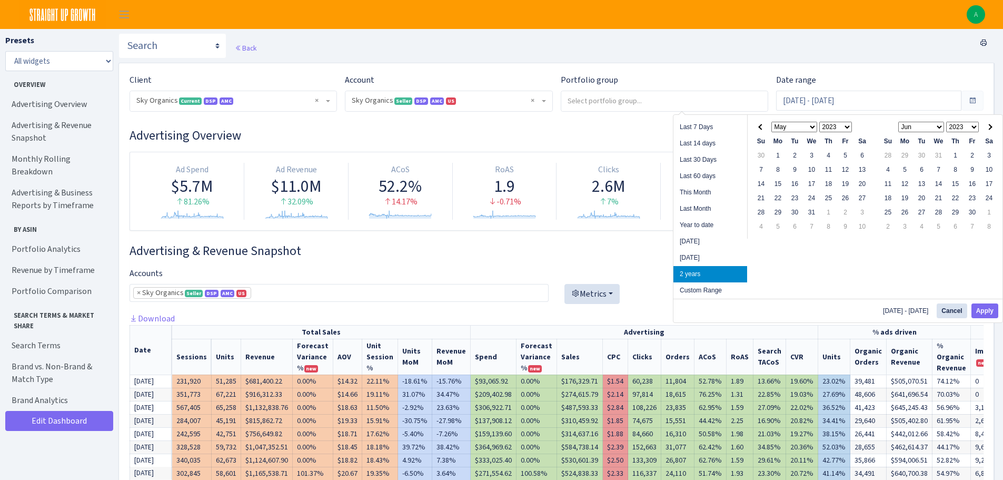
click at [993, 124] on th at bounding box center [989, 127] width 17 height 14
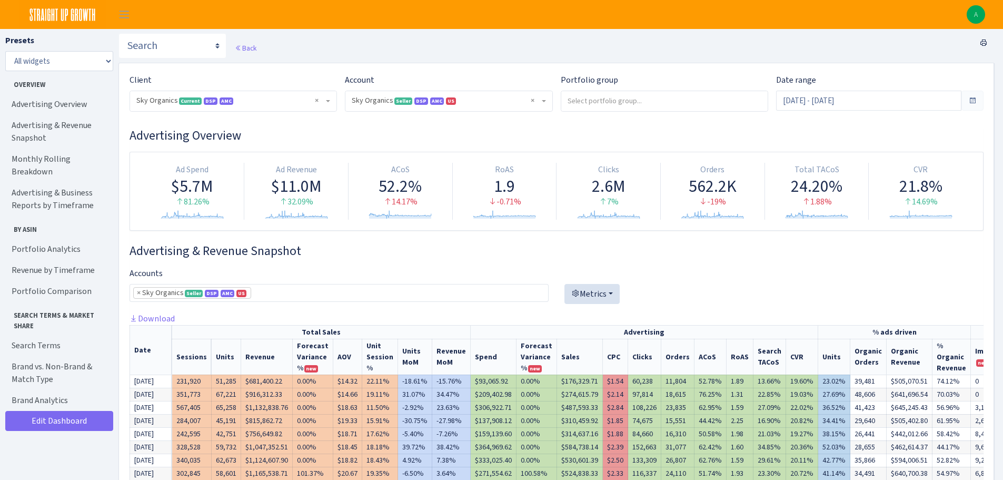
click at [650, 269] on div at bounding box center [774, 289] width 419 height 45
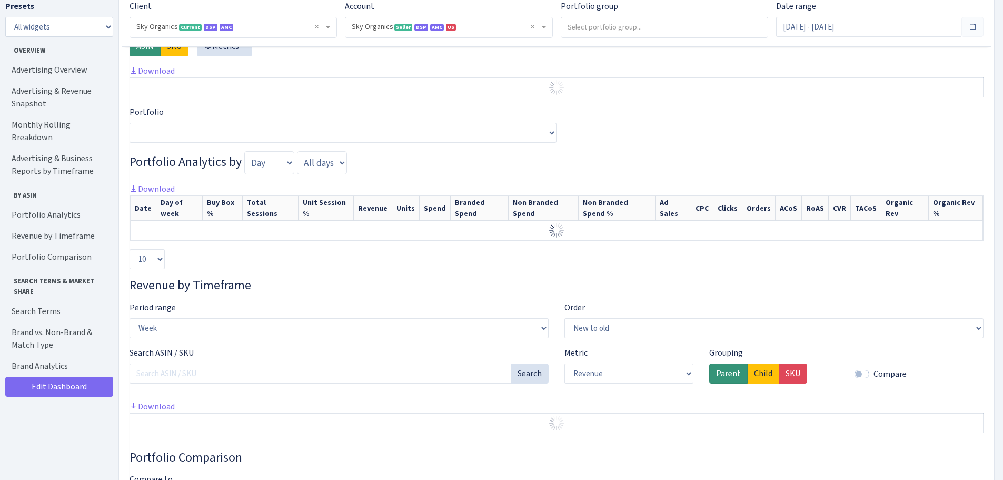
scroll to position [1117, 0]
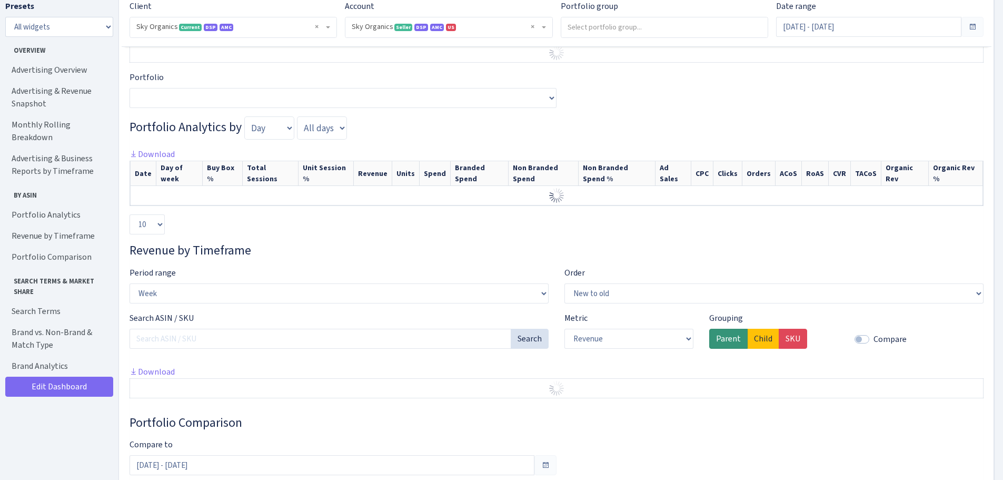
click at [458, 124] on h3 "Portfolio Analytics by Day Week Month Quarter All days Sunday Monday Tuesday We…" at bounding box center [557, 127] width 854 height 23
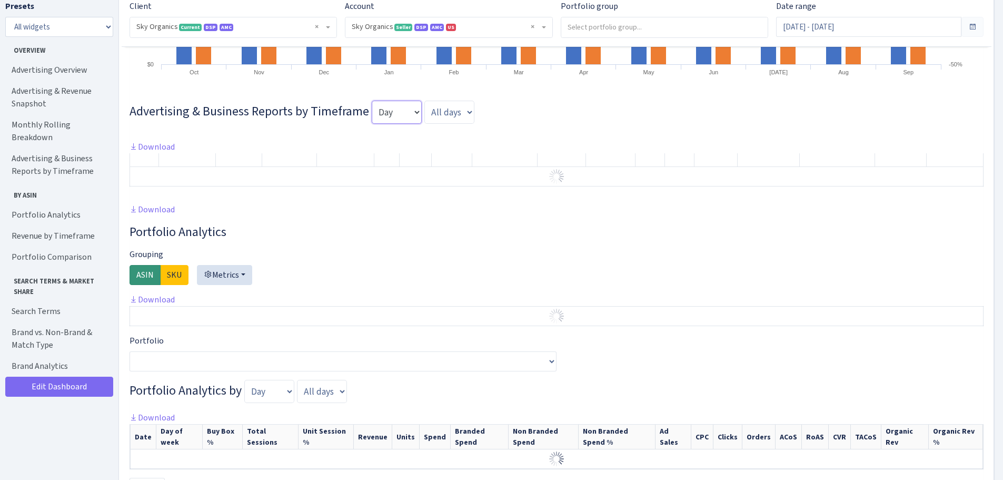
click at [404, 111] on select "Day Week Month Quarter" at bounding box center [397, 112] width 50 height 23
select select "month"
click at [372, 101] on select "Day Week Month Quarter" at bounding box center [397, 112] width 50 height 23
click at [856, 252] on div at bounding box center [557, 270] width 854 height 45
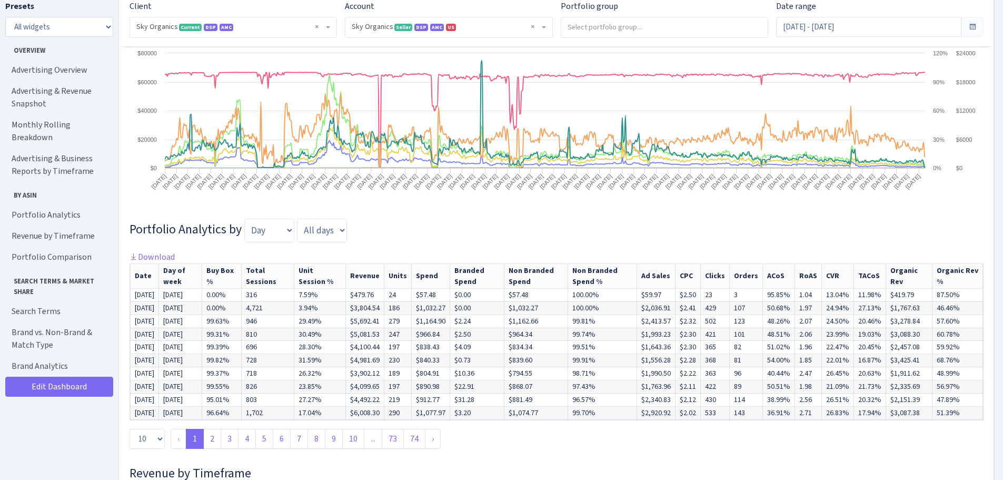
scroll to position [2402, 0]
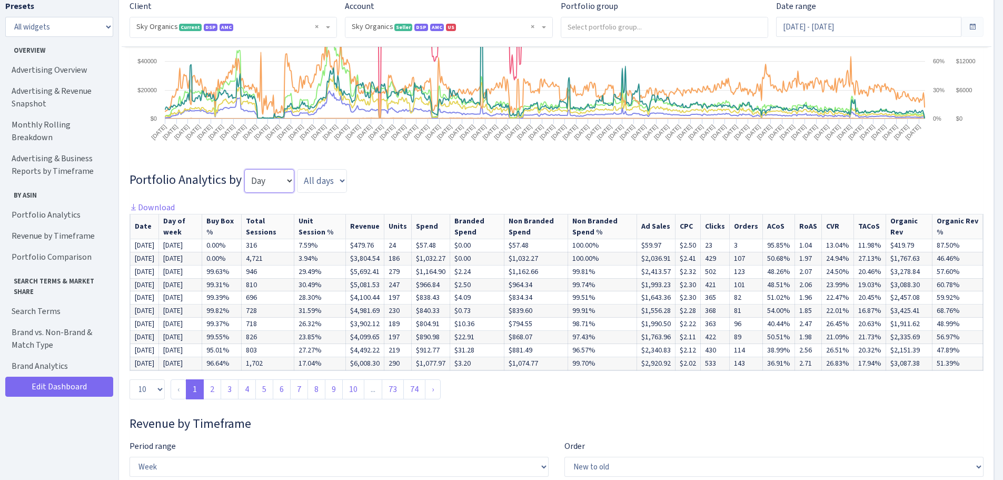
click at [270, 184] on select "Day Week Month Quarter" at bounding box center [269, 180] width 50 height 23
select select "month"
click at [244, 169] on select "Day Week Month Quarter" at bounding box center [269, 180] width 50 height 23
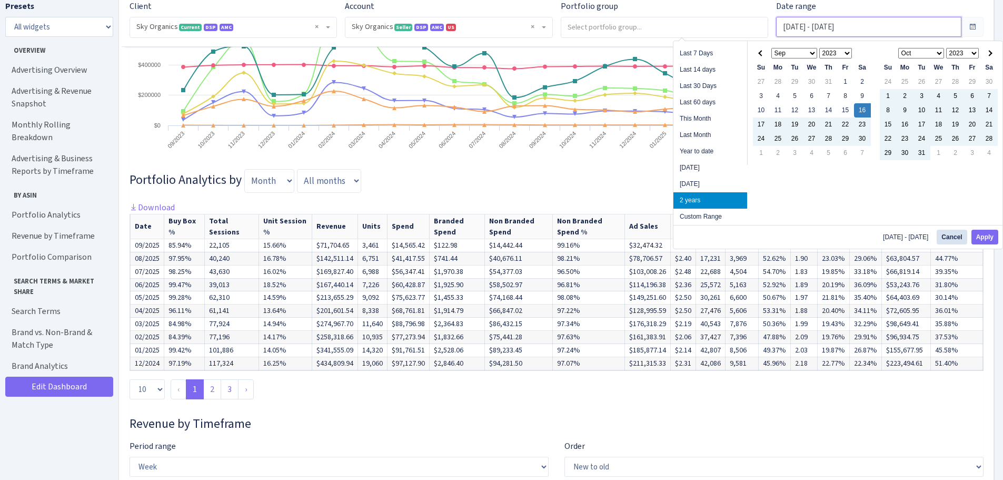
click at [859, 25] on input "Sep 16, 2023 - Sep 16, 2025" at bounding box center [868, 27] width 185 height 20
click at [989, 53] on span at bounding box center [989, 53] width 6 height 6
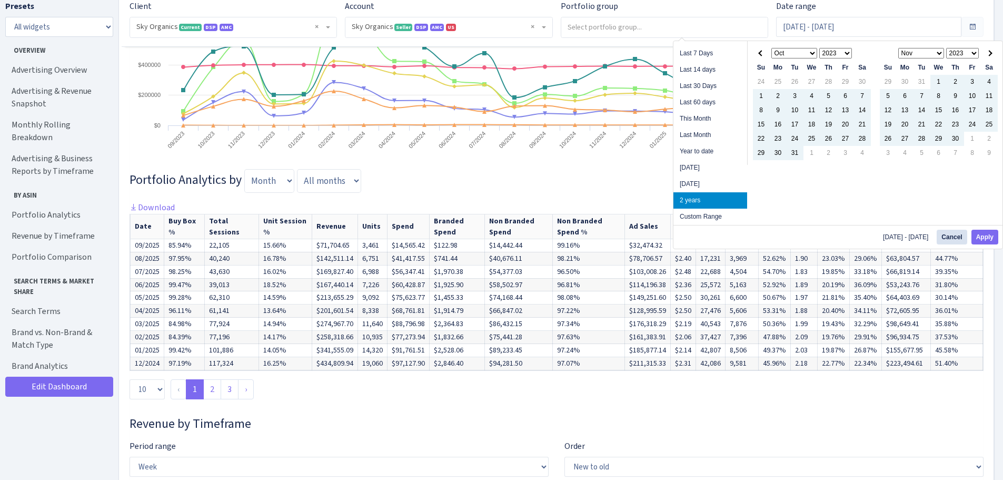
click at [989, 53] on span at bounding box center [989, 53] width 6 height 6
click at [991, 54] on span at bounding box center [989, 53] width 6 height 6
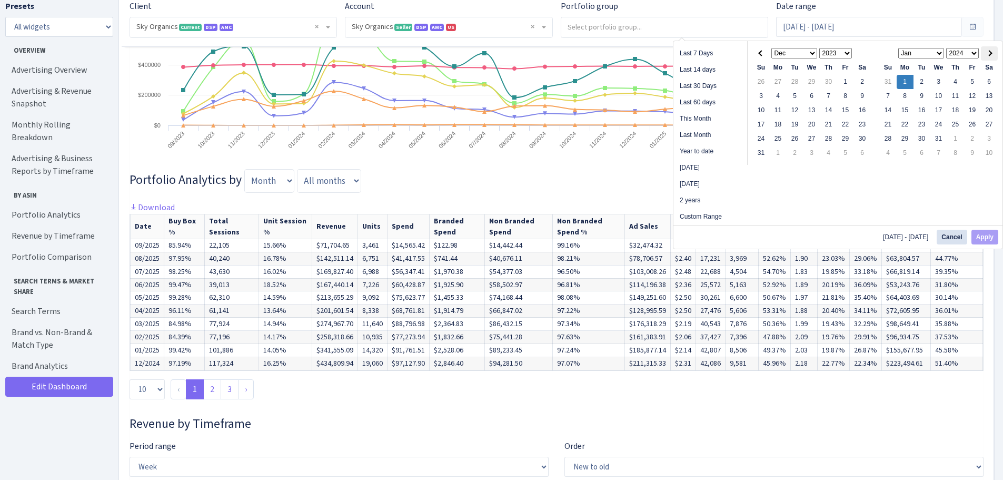
click at [991, 52] on span at bounding box center [989, 53] width 6 height 6
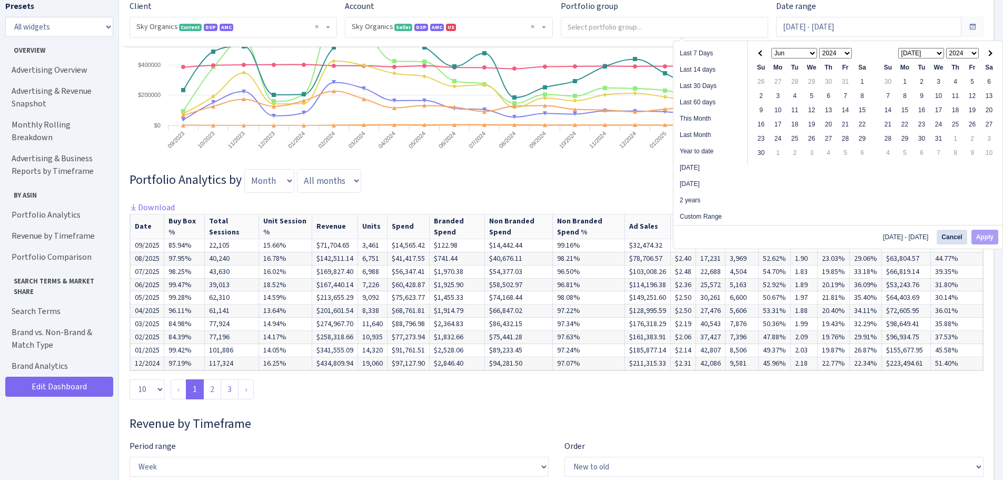
click at [991, 52] on span at bounding box center [989, 53] width 6 height 6
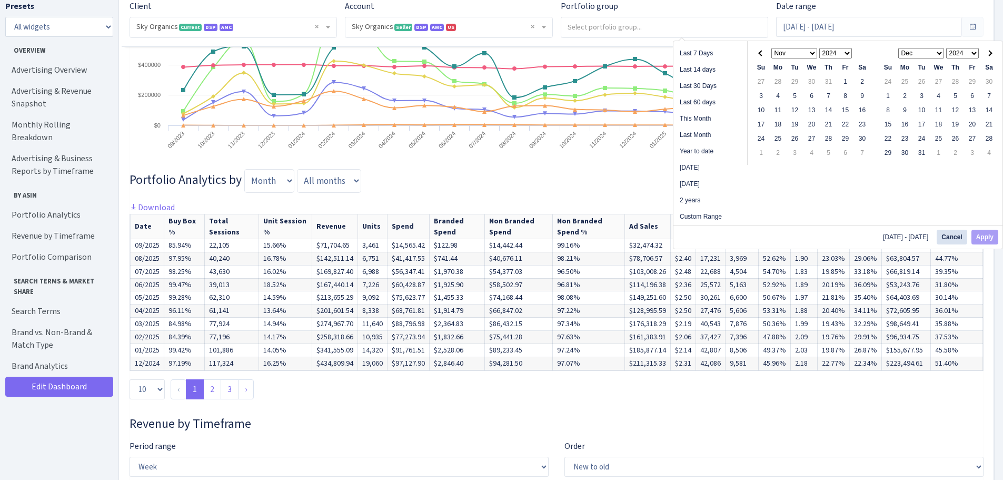
click at [991, 52] on span at bounding box center [989, 53] width 6 height 6
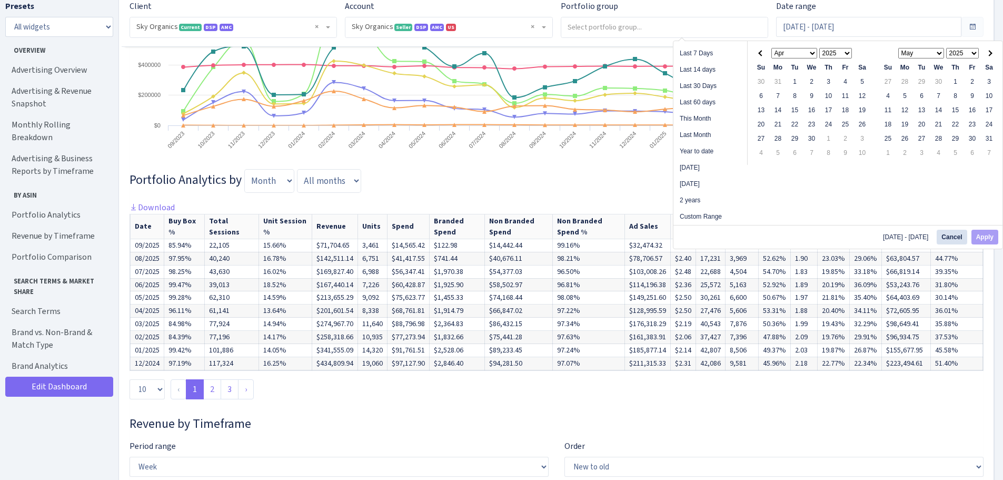
click at [991, 52] on span at bounding box center [989, 53] width 6 height 6
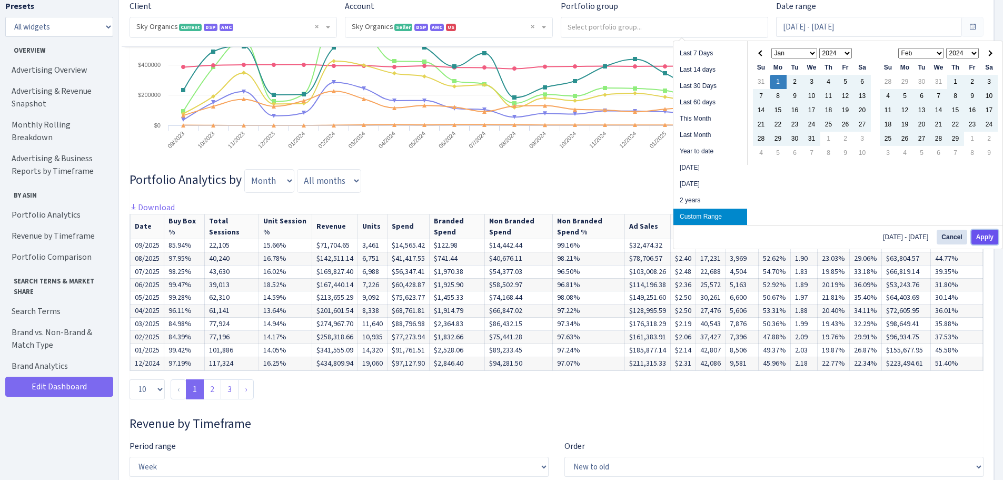
click at [995, 234] on button "Apply" at bounding box center [985, 237] width 27 height 15
type input "[DATE] - [DATE]"
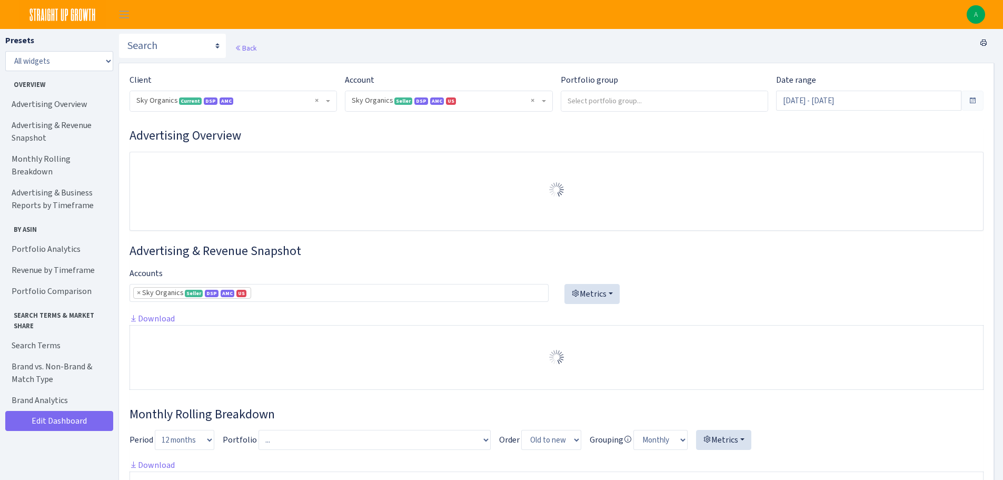
select select "[CREDIT_CARD_NUMBER]"
click at [956, 132] on h3 "Advertising Overview" at bounding box center [557, 135] width 854 height 15
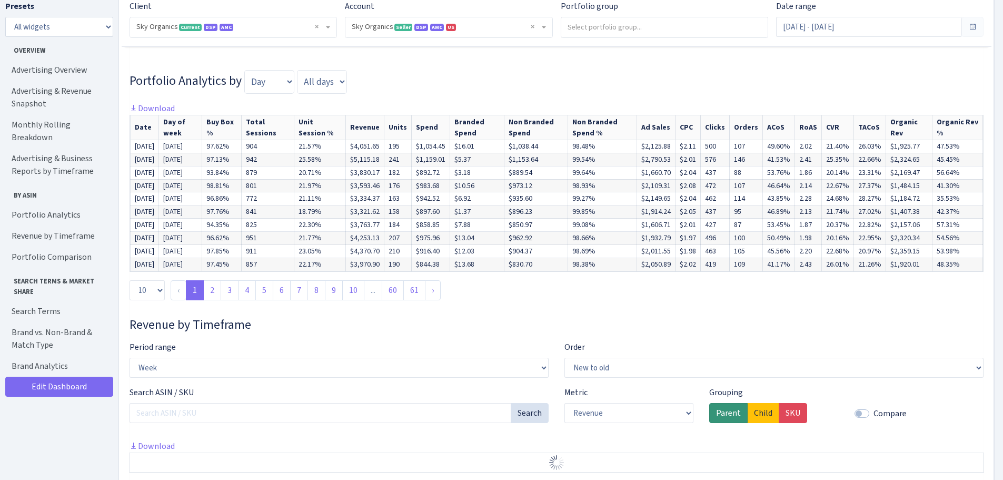
scroll to position [2502, 0]
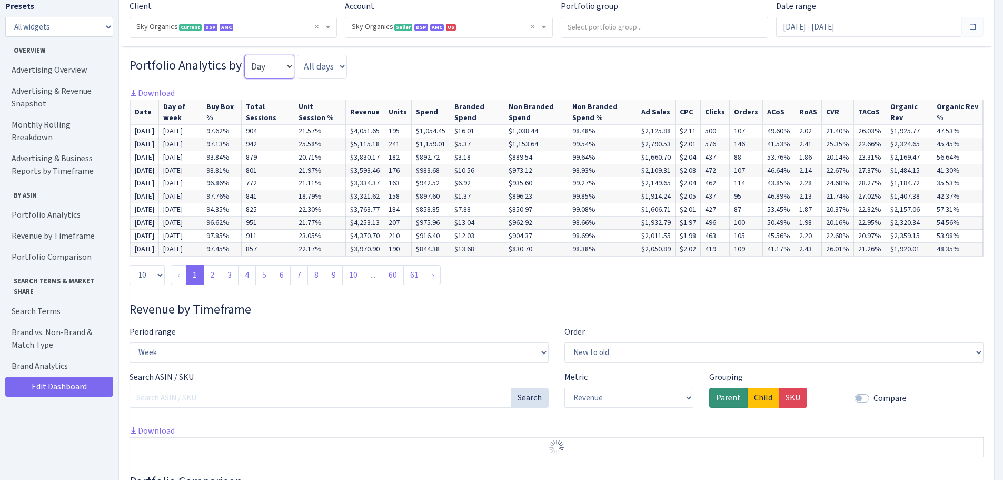
click at [262, 76] on select "Day Week Month Quarter" at bounding box center [269, 66] width 50 height 23
select select "month"
click at [244, 63] on select "Day Week Month Quarter" at bounding box center [269, 66] width 50 height 23
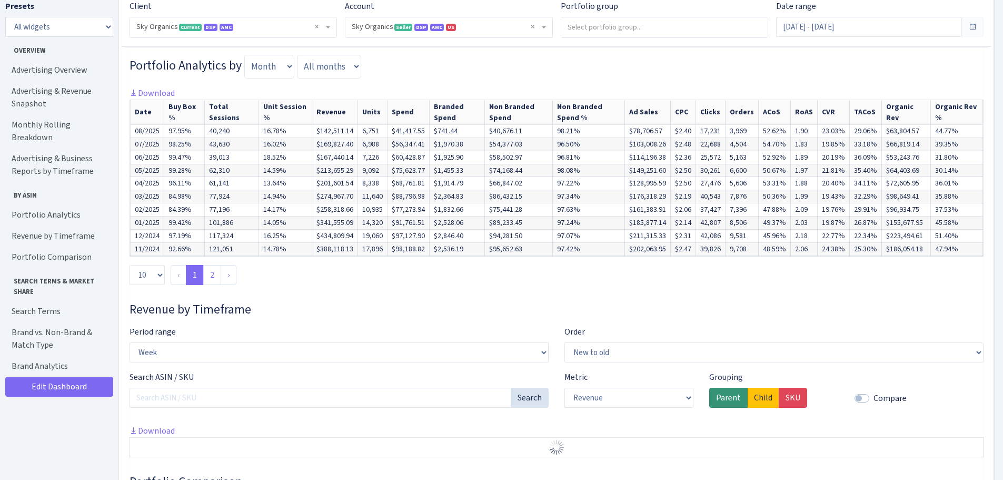
click at [214, 281] on link "2" at bounding box center [212, 275] width 18 height 20
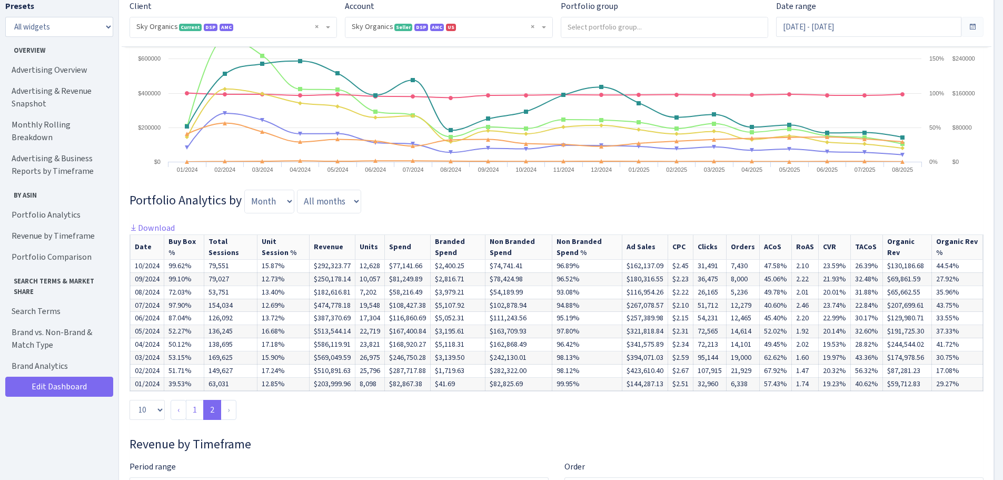
scroll to position [2374, 0]
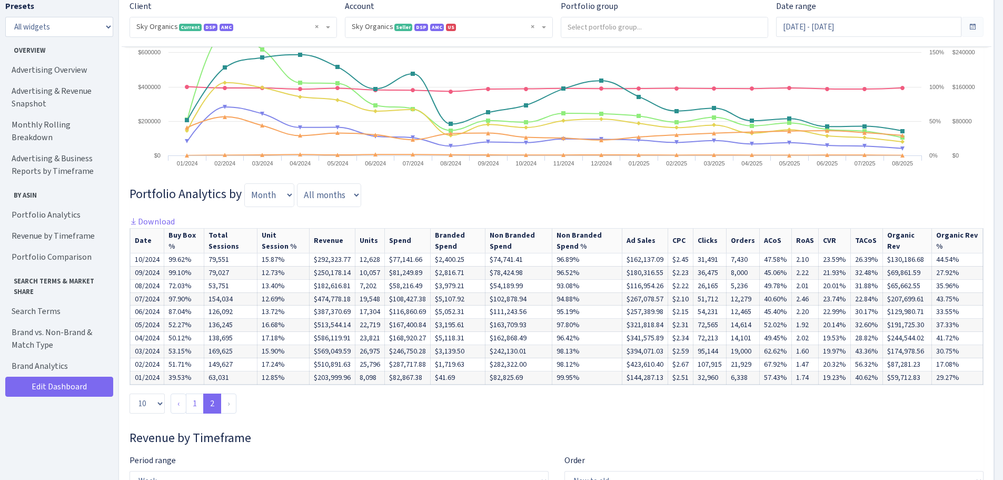
click at [551, 446] on h3 "Revenue by Timeframe" at bounding box center [557, 437] width 854 height 15
click at [156, 224] on link "Download" at bounding box center [152, 221] width 45 height 11
